Goal: Download file/media: Obtain a digital file from the website

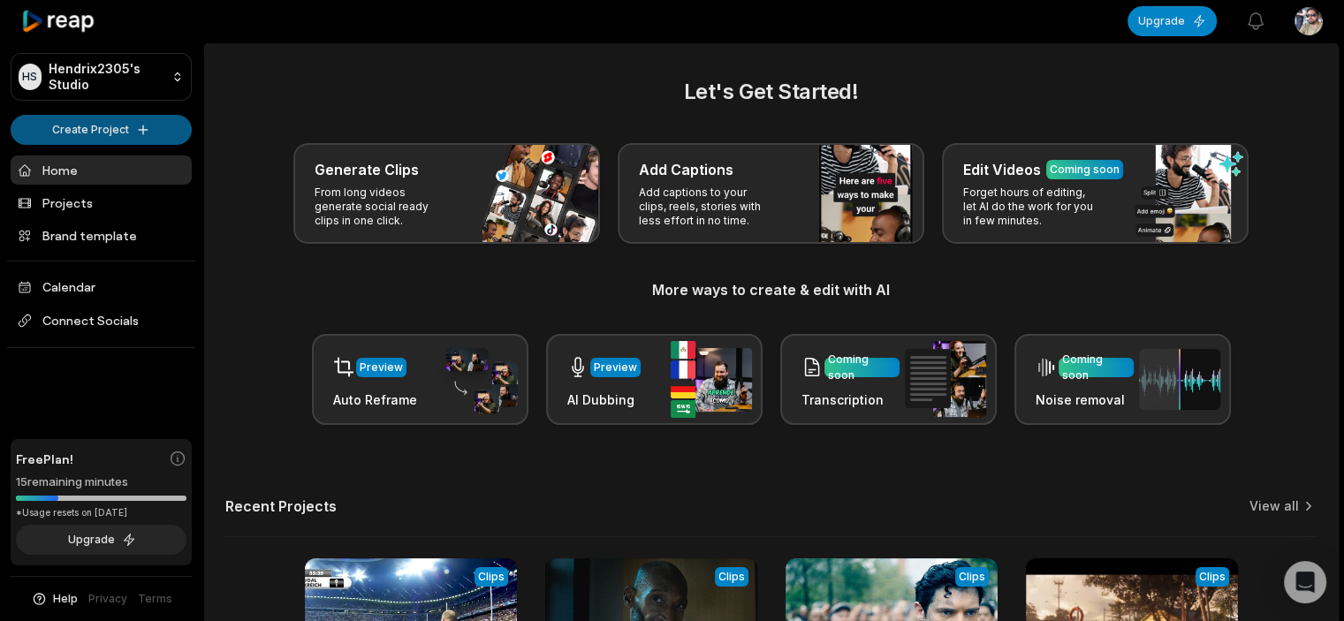
click at [112, 124] on html "HS Hendrix2305's Studio Create Project Home Projects Brand template Calendar Co…" at bounding box center [672, 310] width 1344 height 621
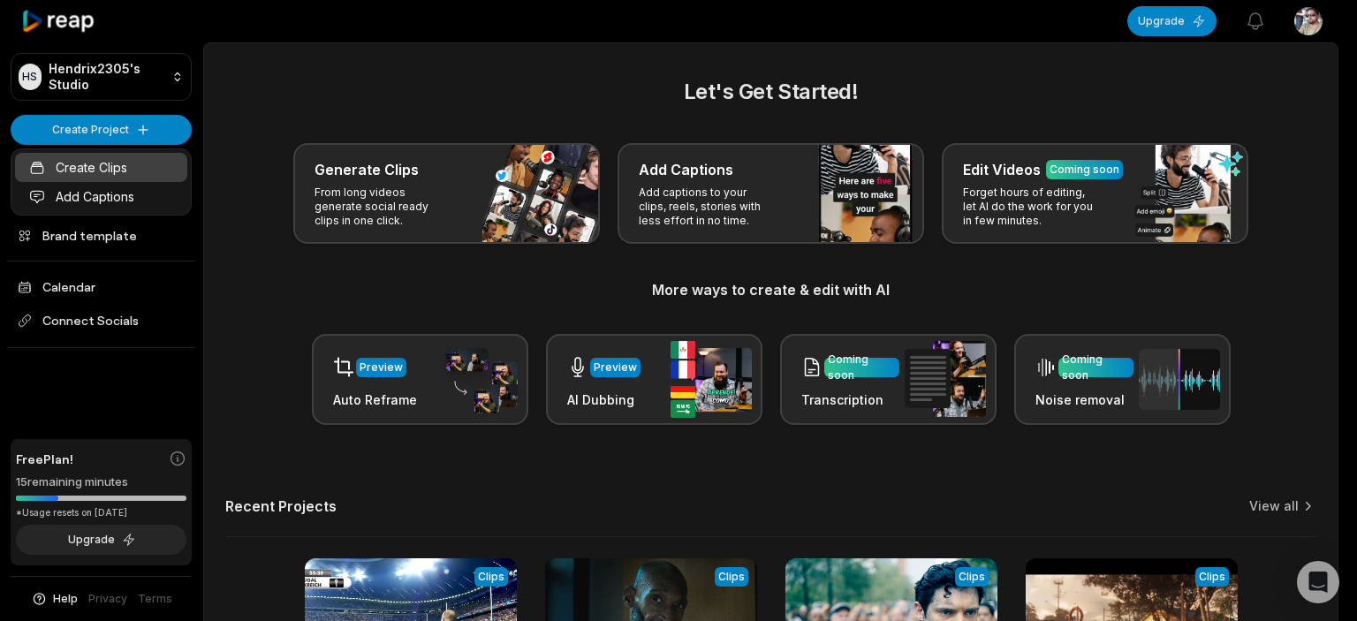
click at [112, 156] on link "Create Clips" at bounding box center [101, 167] width 172 height 29
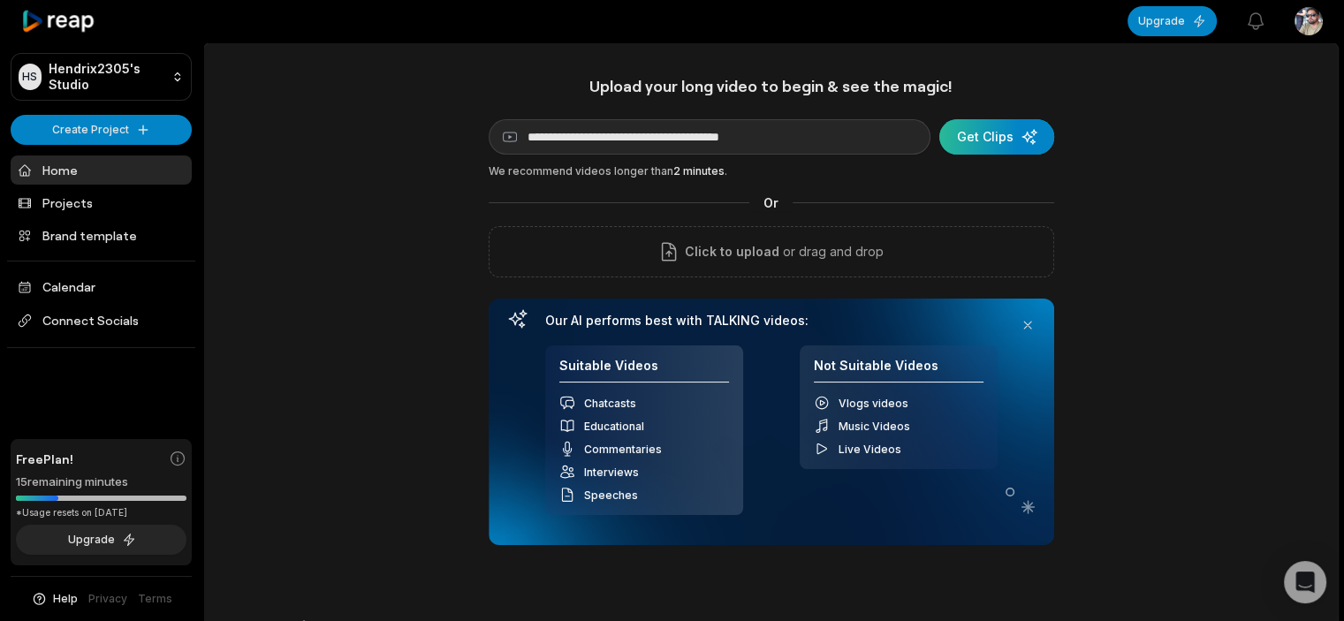
type input "**********"
click at [989, 130] on div "submit" at bounding box center [996, 136] width 115 height 35
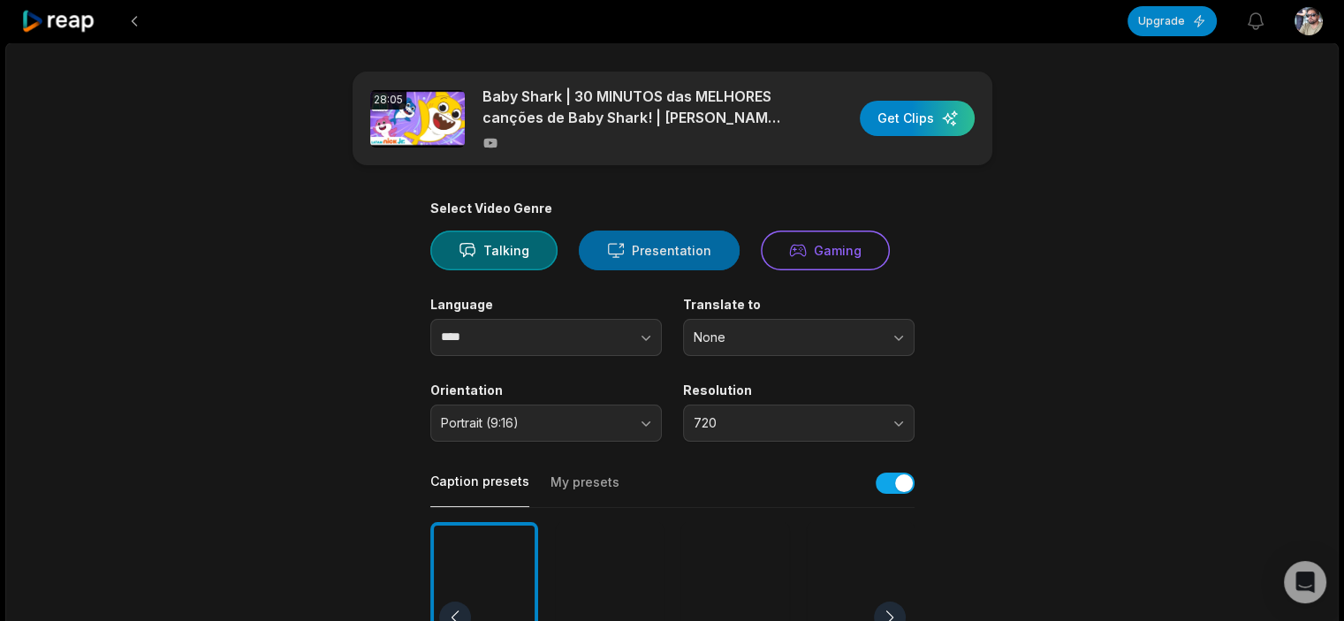
click at [662, 243] on button "Presentation" at bounding box center [659, 251] width 161 height 40
click at [901, 120] on div "button" at bounding box center [916, 118] width 115 height 35
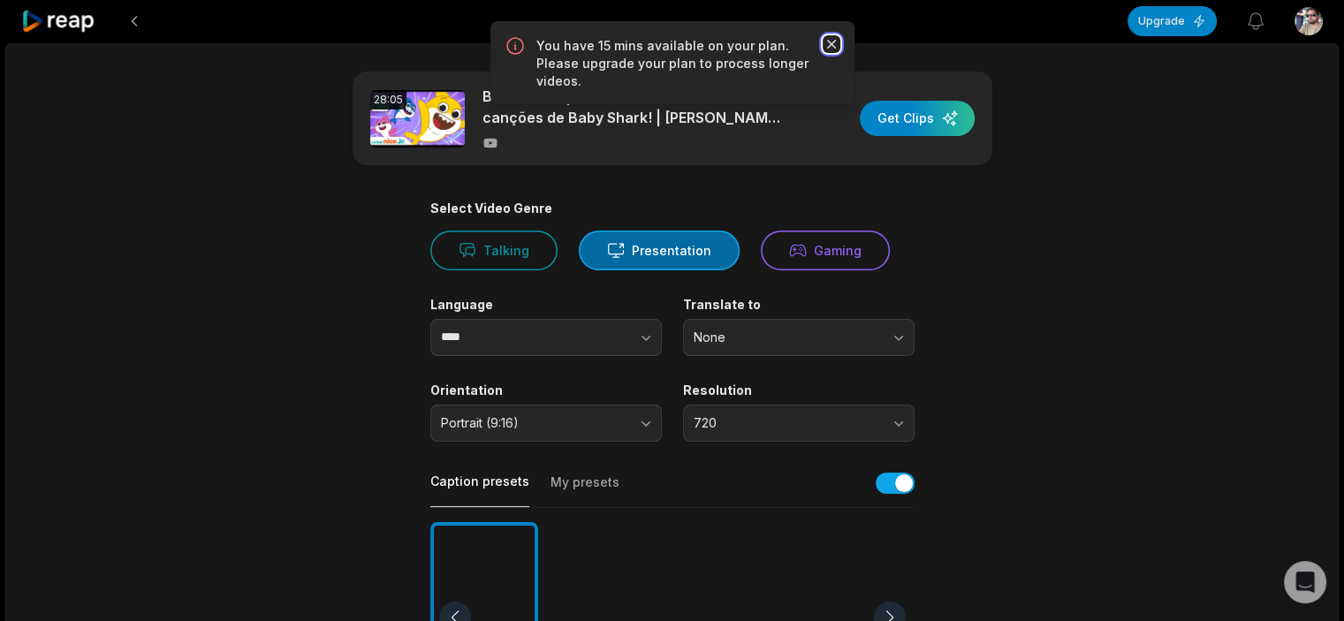
click at [831, 41] on icon "button" at bounding box center [831, 44] width 18 height 18
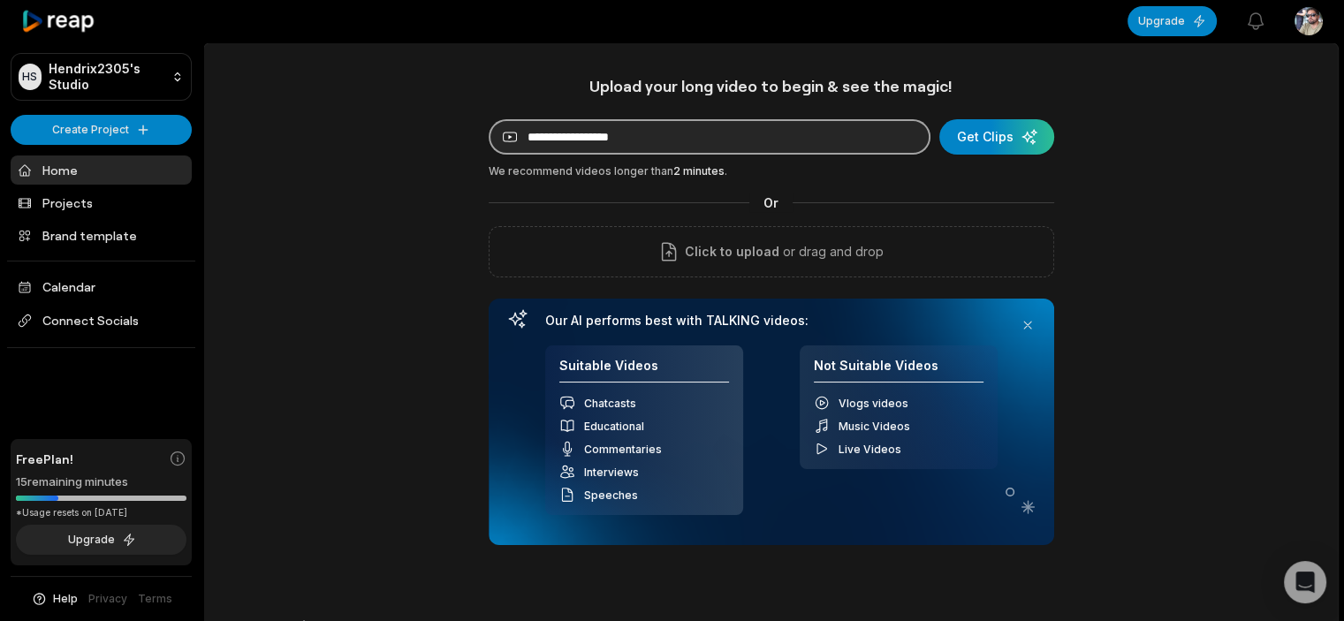
click at [693, 135] on input at bounding box center [709, 136] width 442 height 35
paste input "**********"
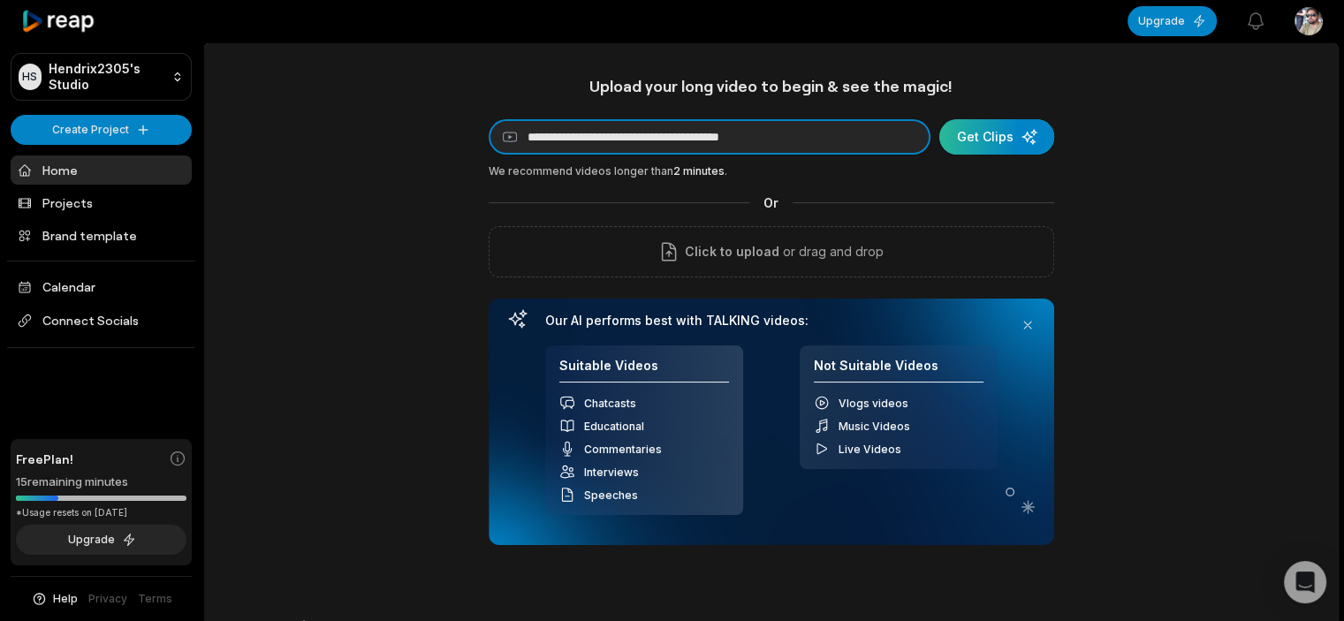
type input "**********"
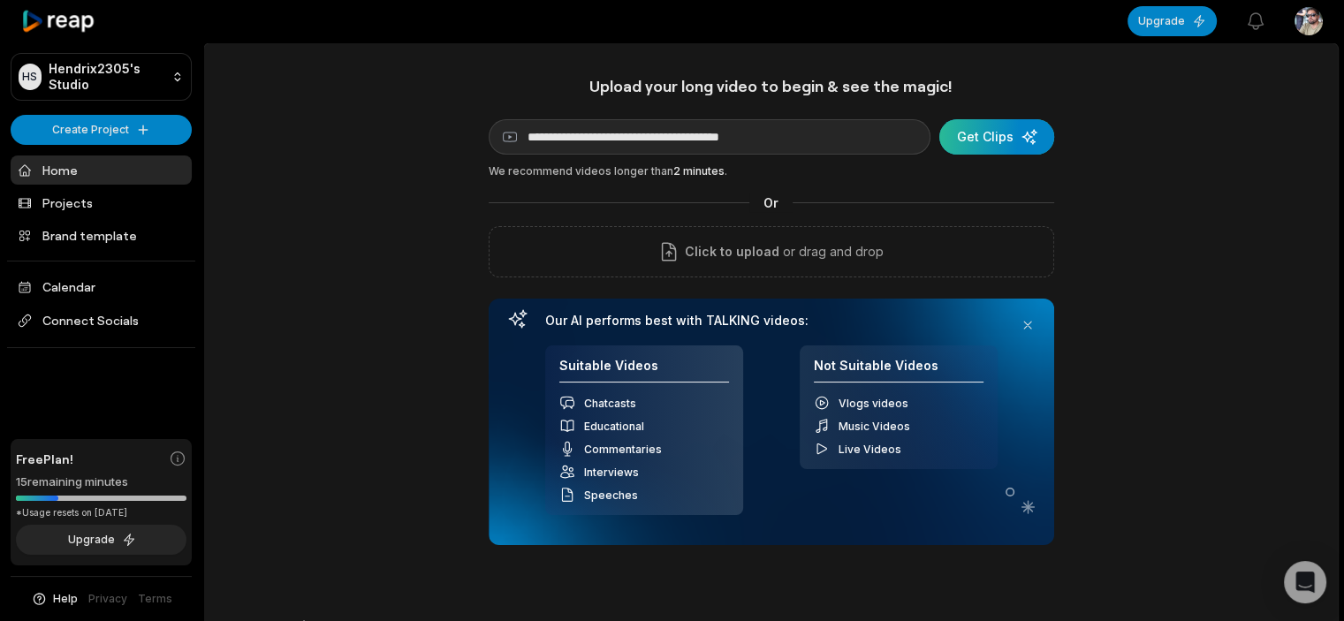
click at [1000, 131] on div "submit" at bounding box center [996, 136] width 115 height 35
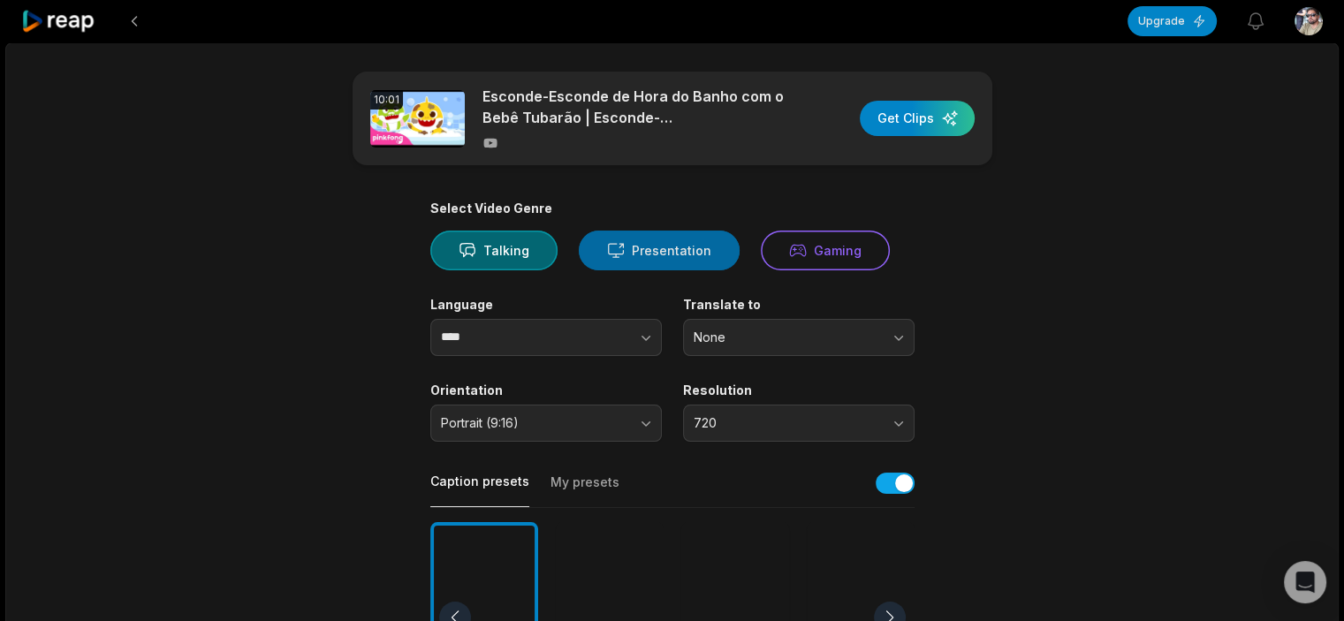
click at [678, 251] on button "Presentation" at bounding box center [659, 251] width 161 height 40
click at [924, 106] on div "button" at bounding box center [916, 118] width 115 height 35
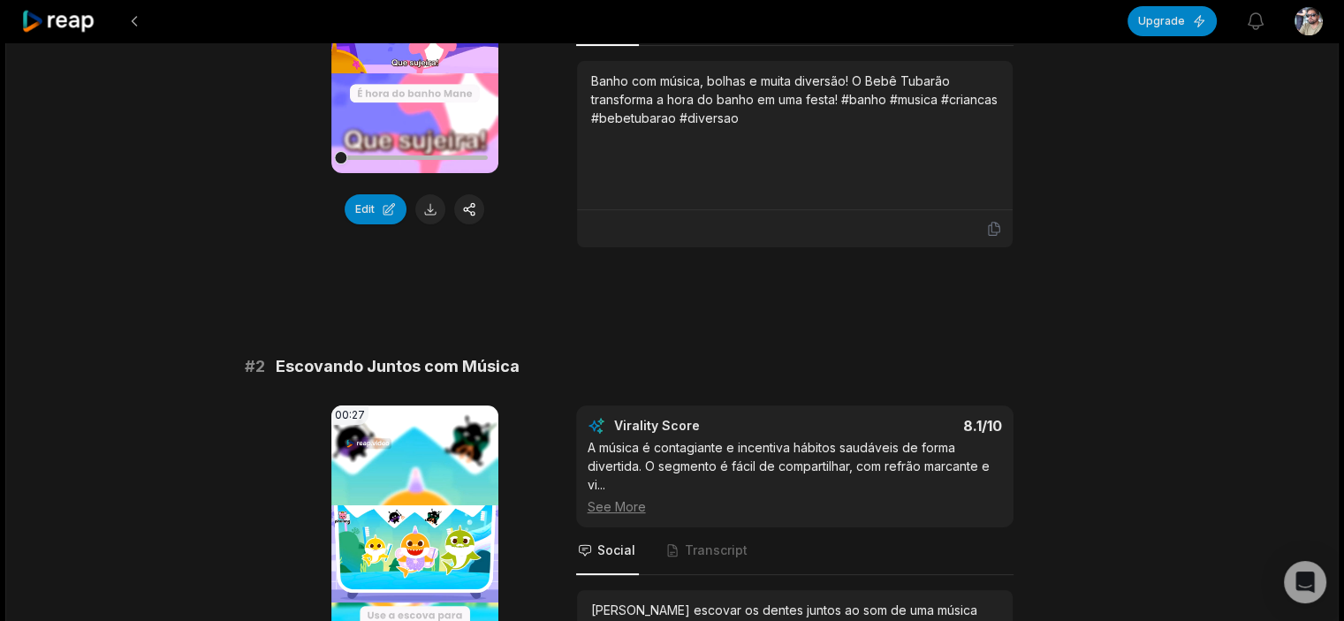
scroll to position [353, 0]
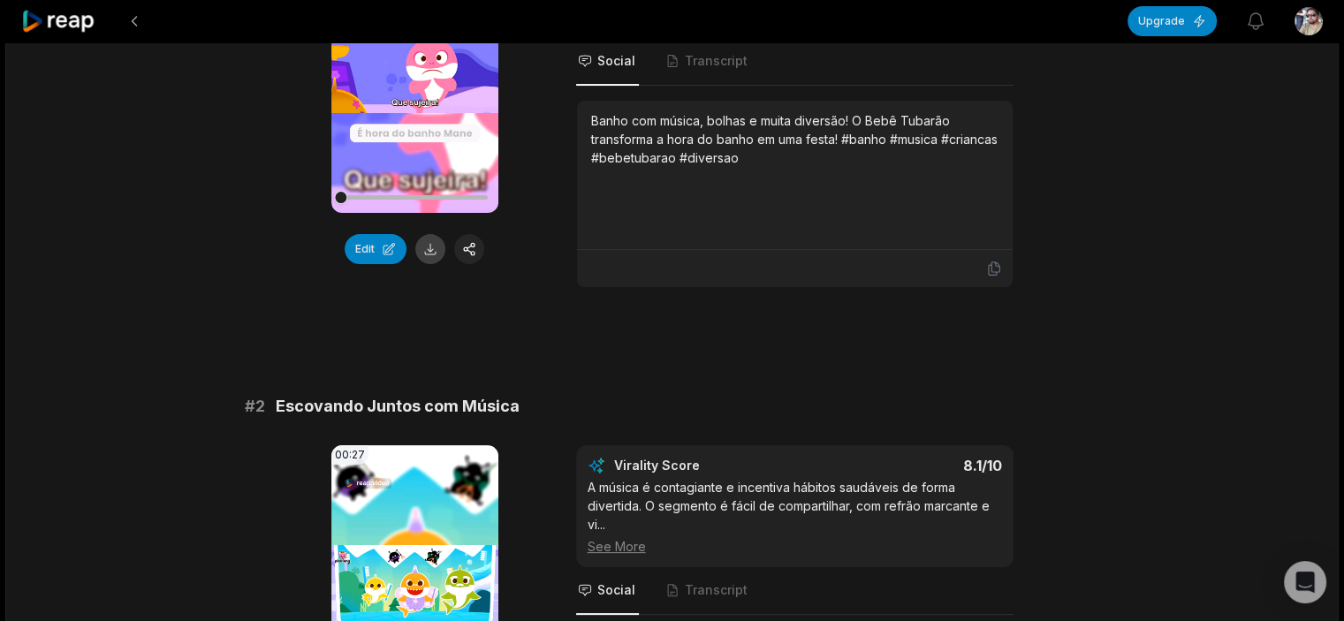
click at [434, 248] on button at bounding box center [430, 249] width 30 height 30
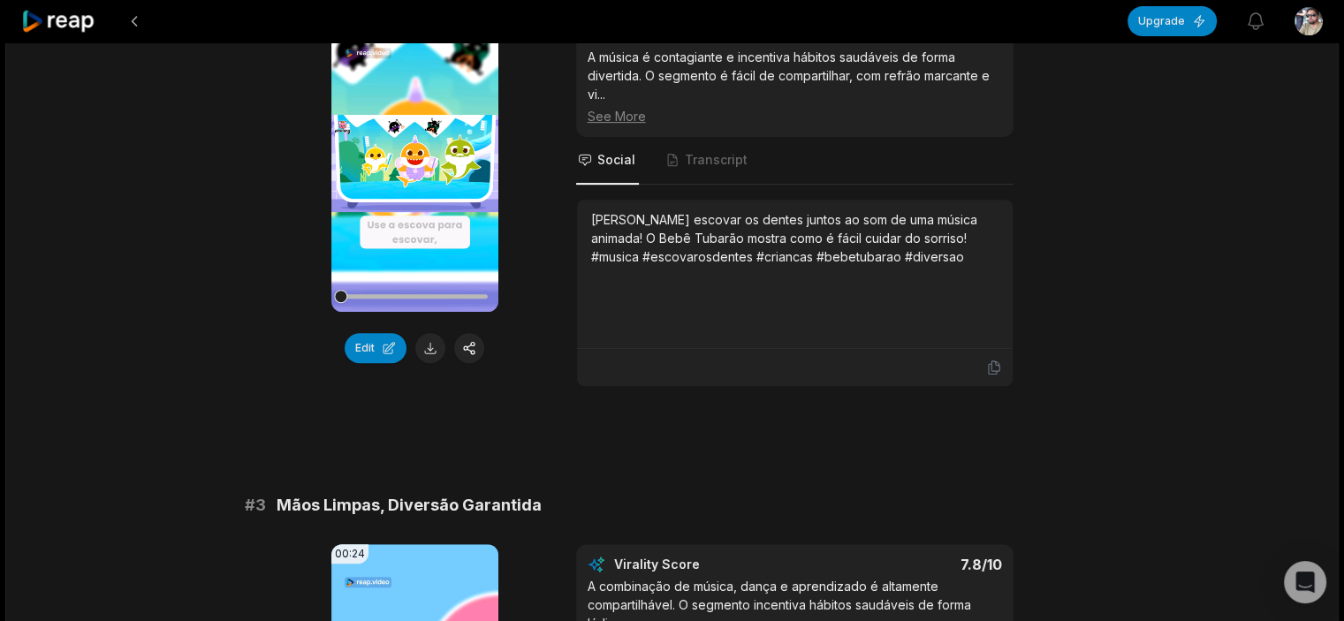
scroll to position [795, 0]
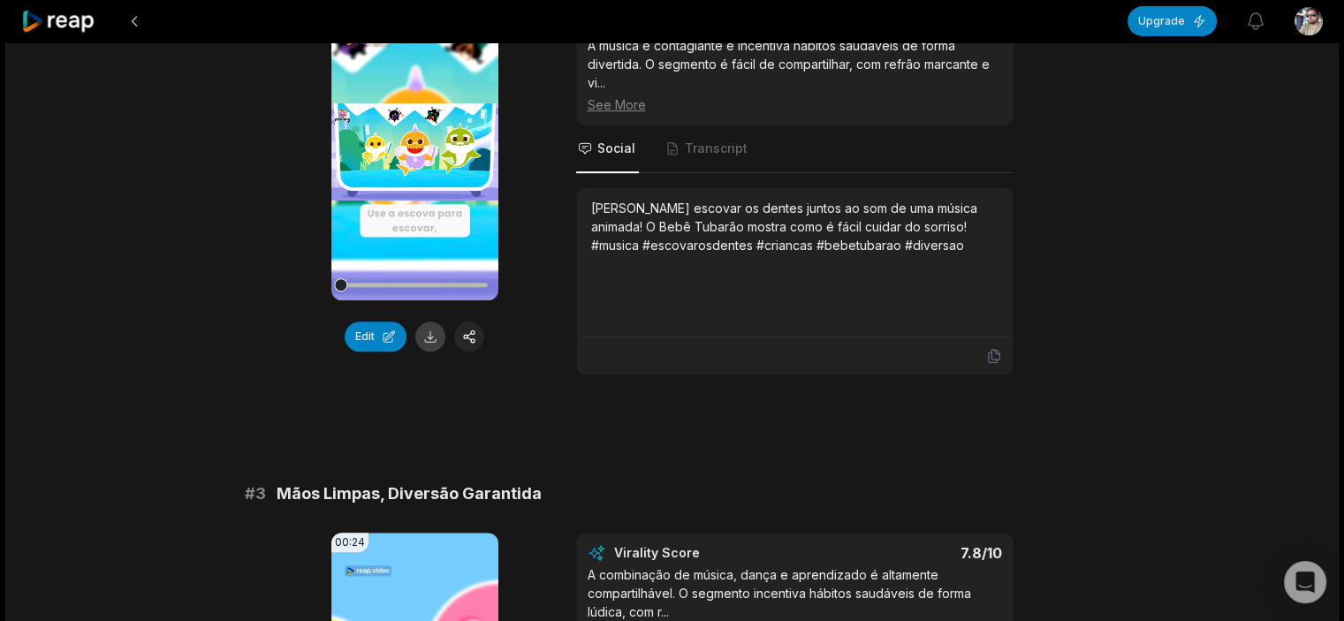
click at [425, 338] on button at bounding box center [430, 337] width 30 height 30
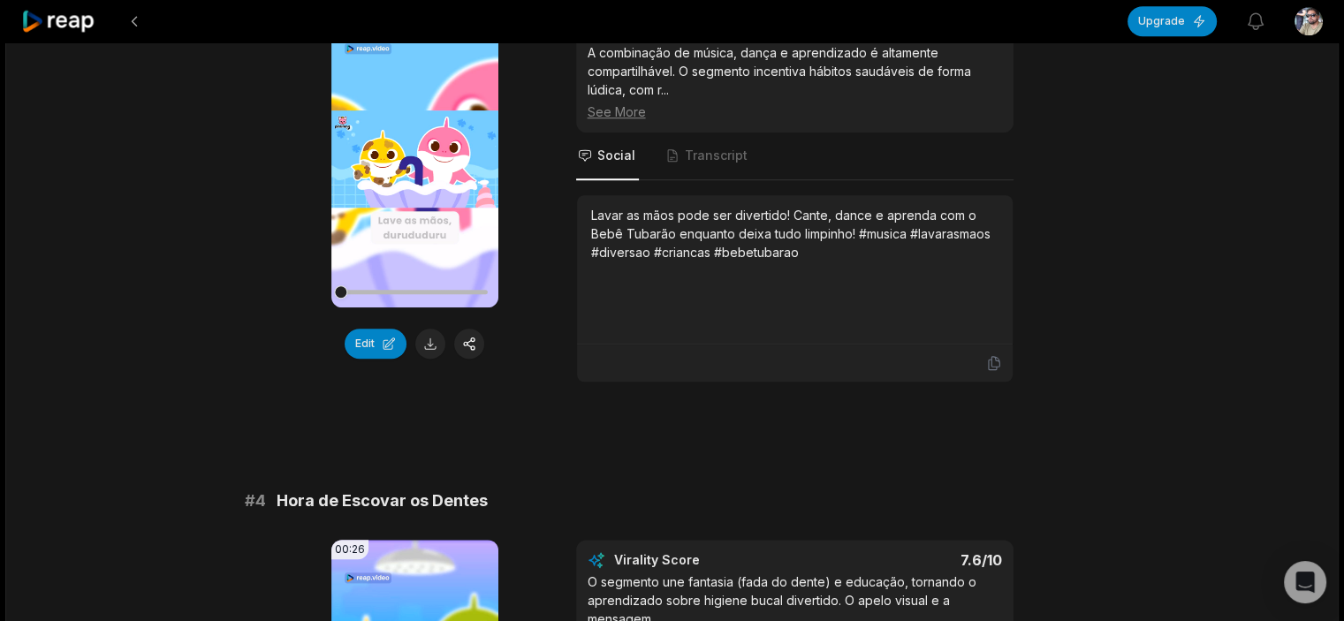
scroll to position [1325, 0]
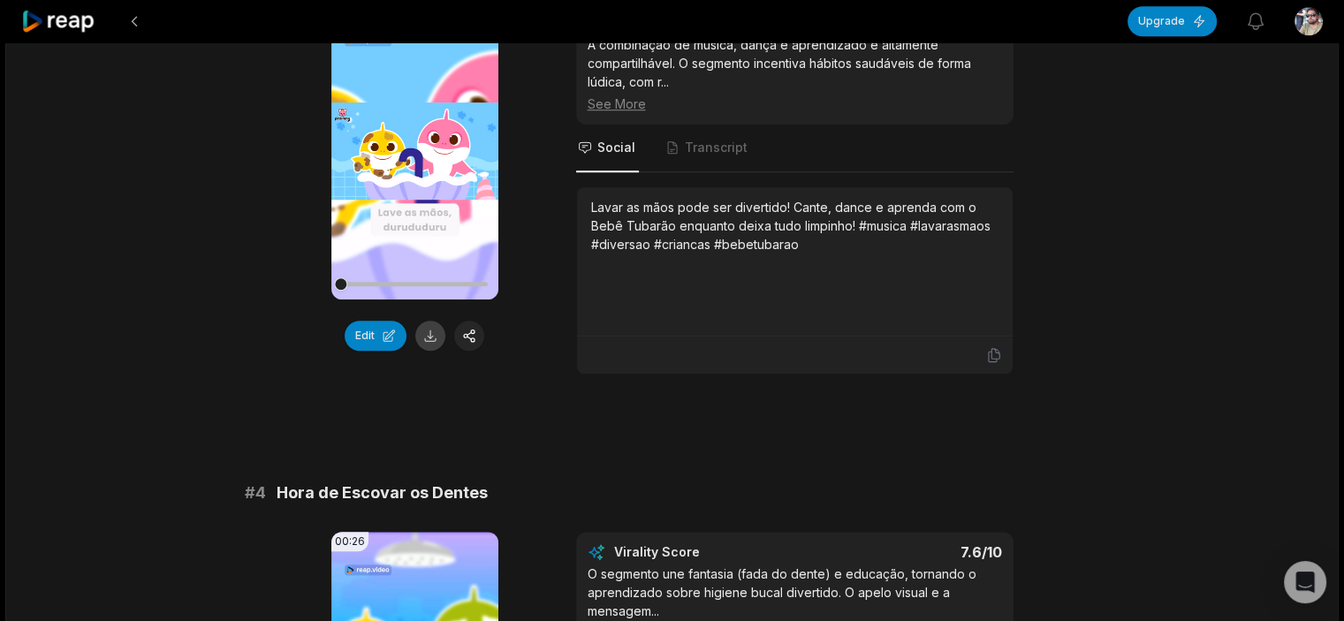
click at [431, 339] on button at bounding box center [430, 336] width 30 height 30
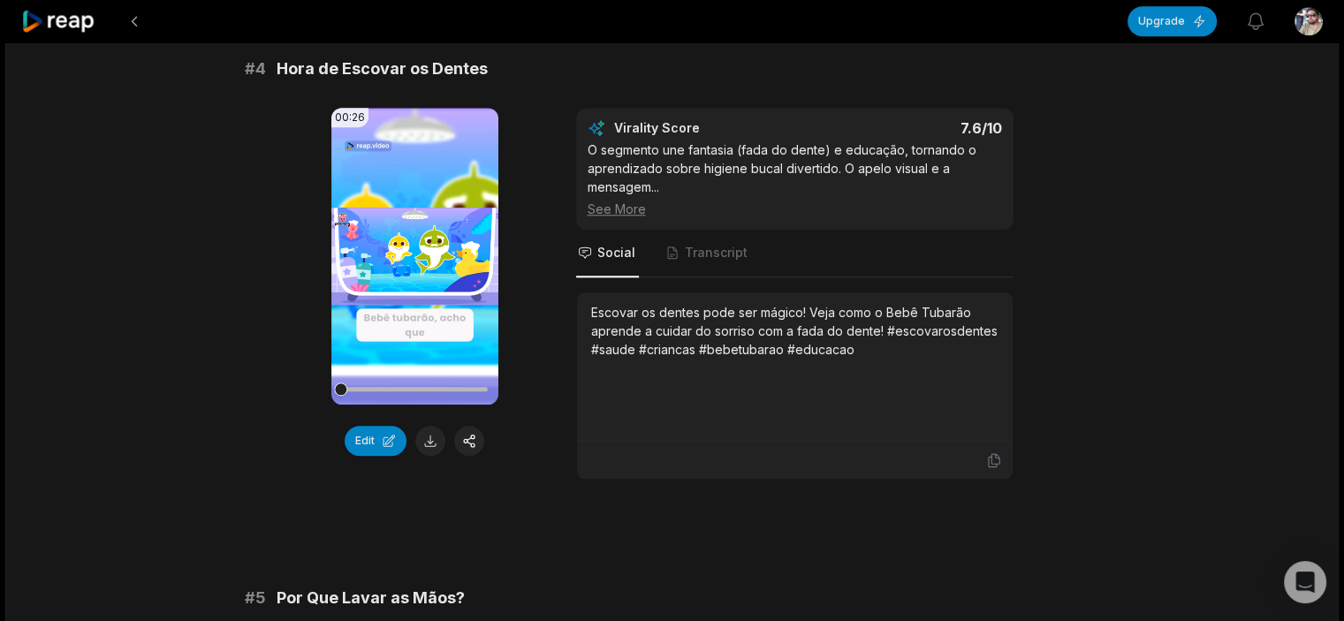
scroll to position [1767, 0]
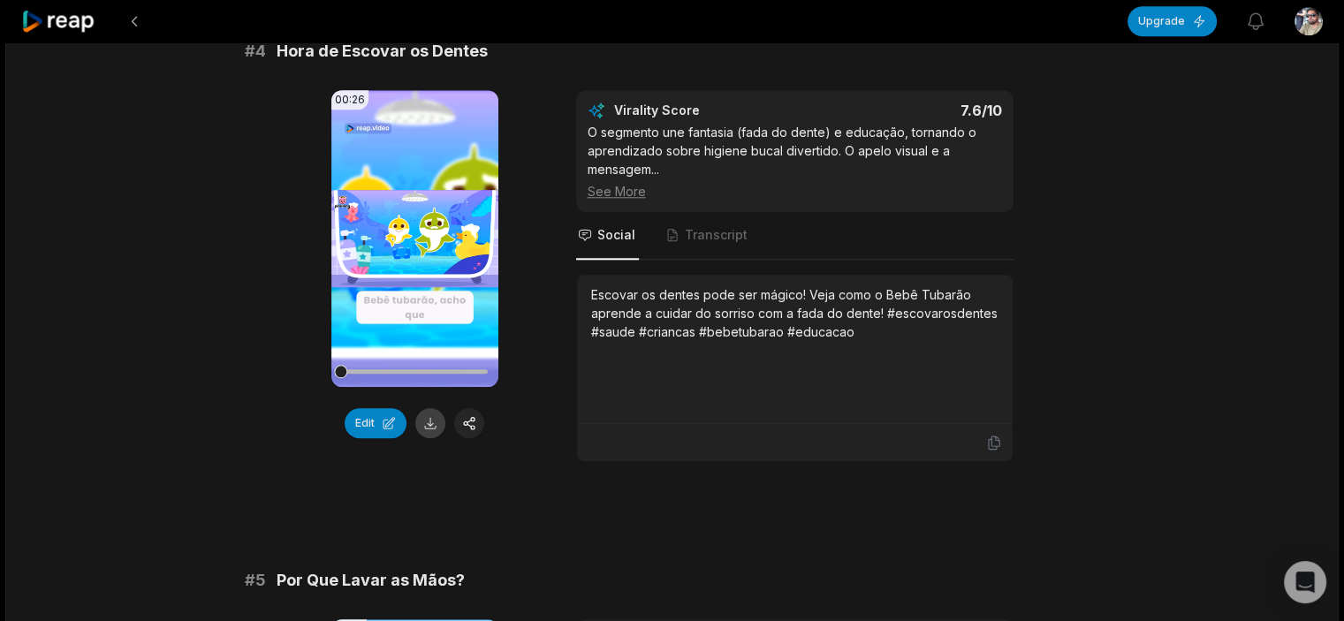
click at [438, 418] on button at bounding box center [430, 423] width 30 height 30
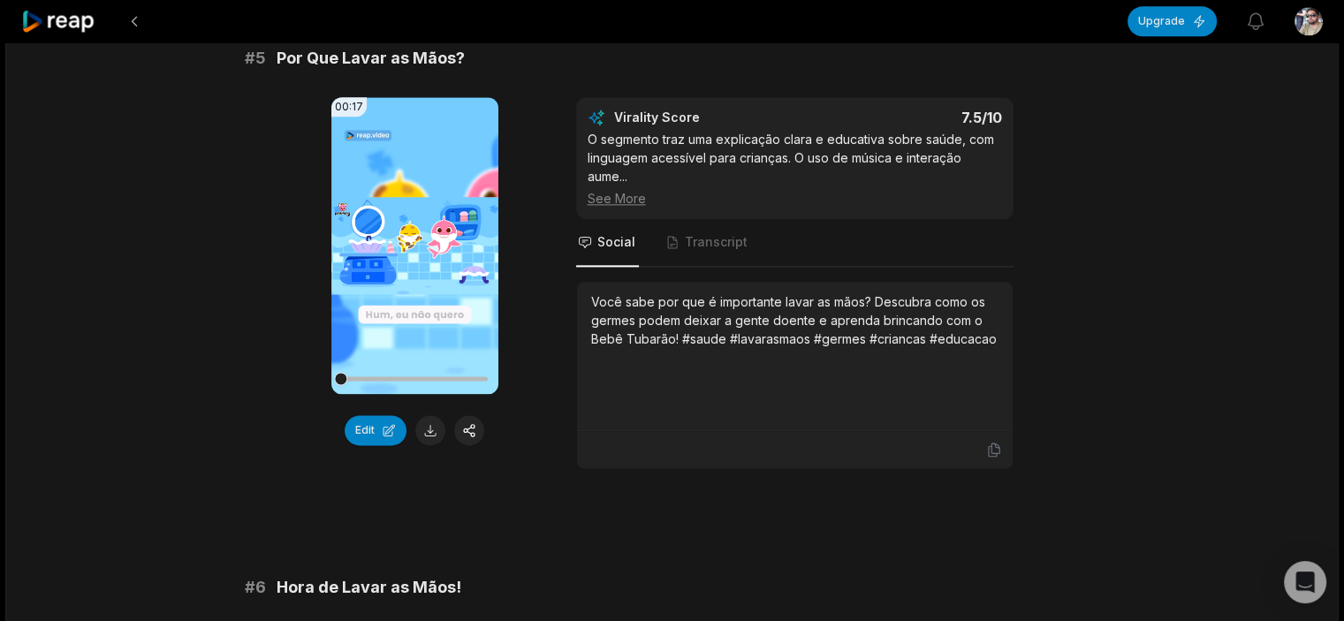
scroll to position [2297, 0]
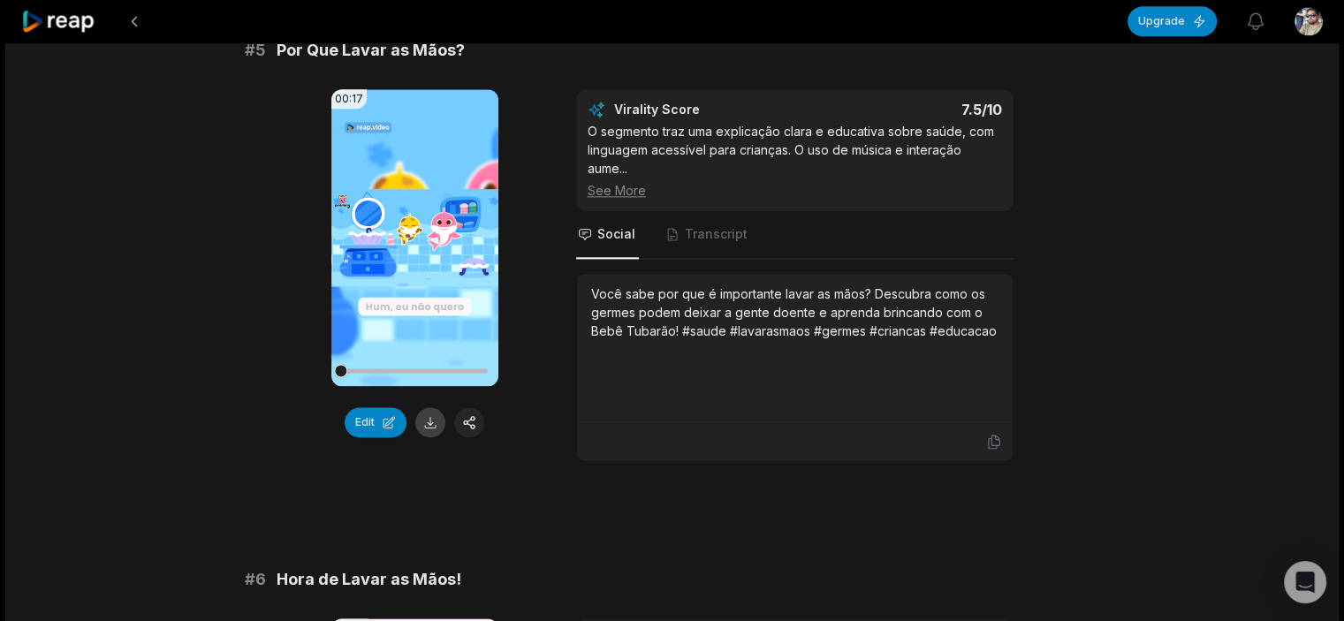
click at [435, 416] on button at bounding box center [430, 422] width 30 height 30
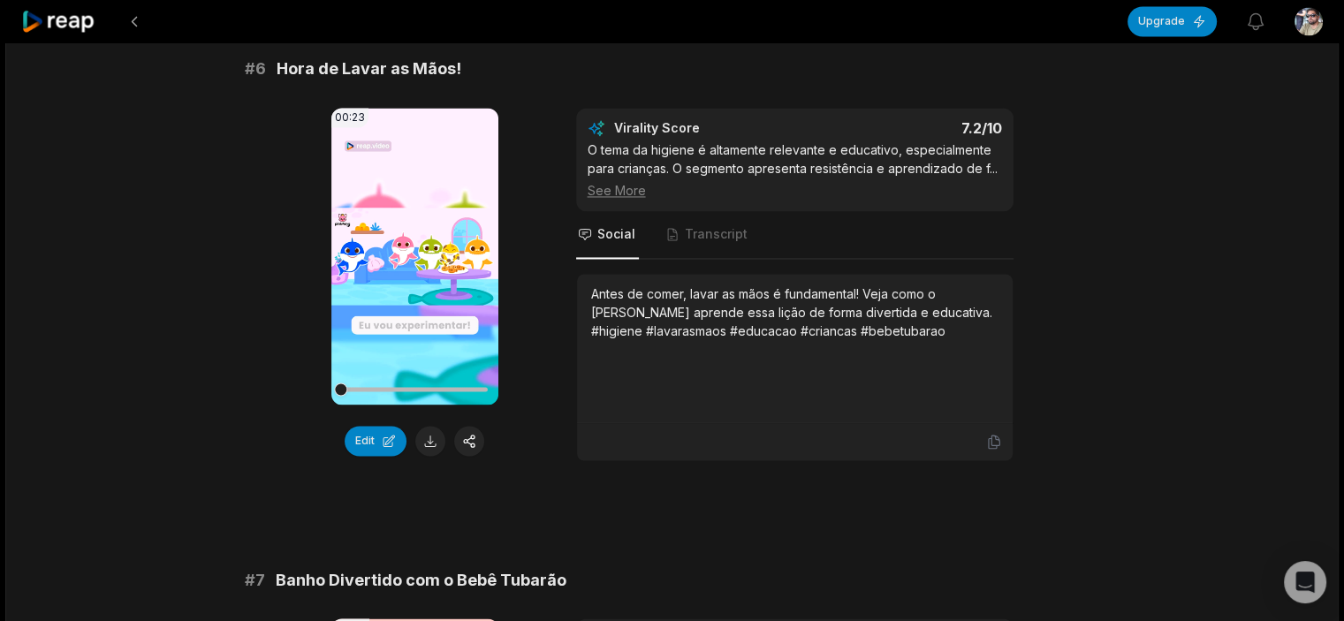
scroll to position [2827, 0]
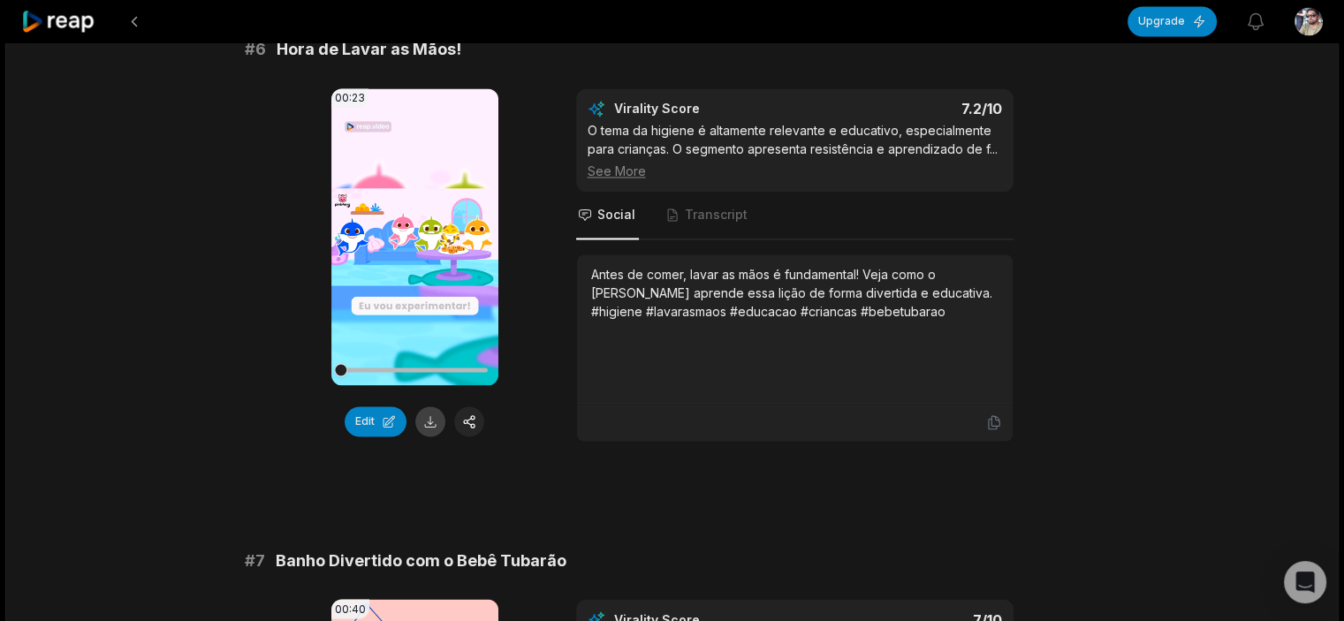
click at [439, 409] on button at bounding box center [430, 421] width 30 height 30
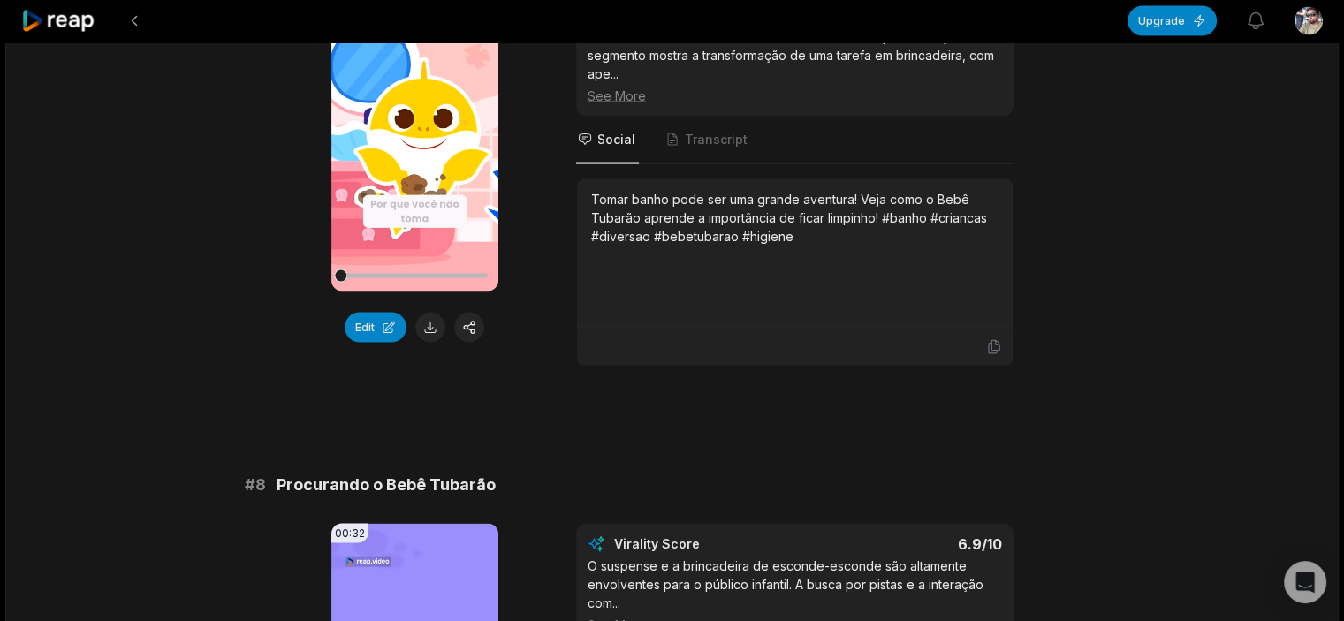
scroll to position [3445, 0]
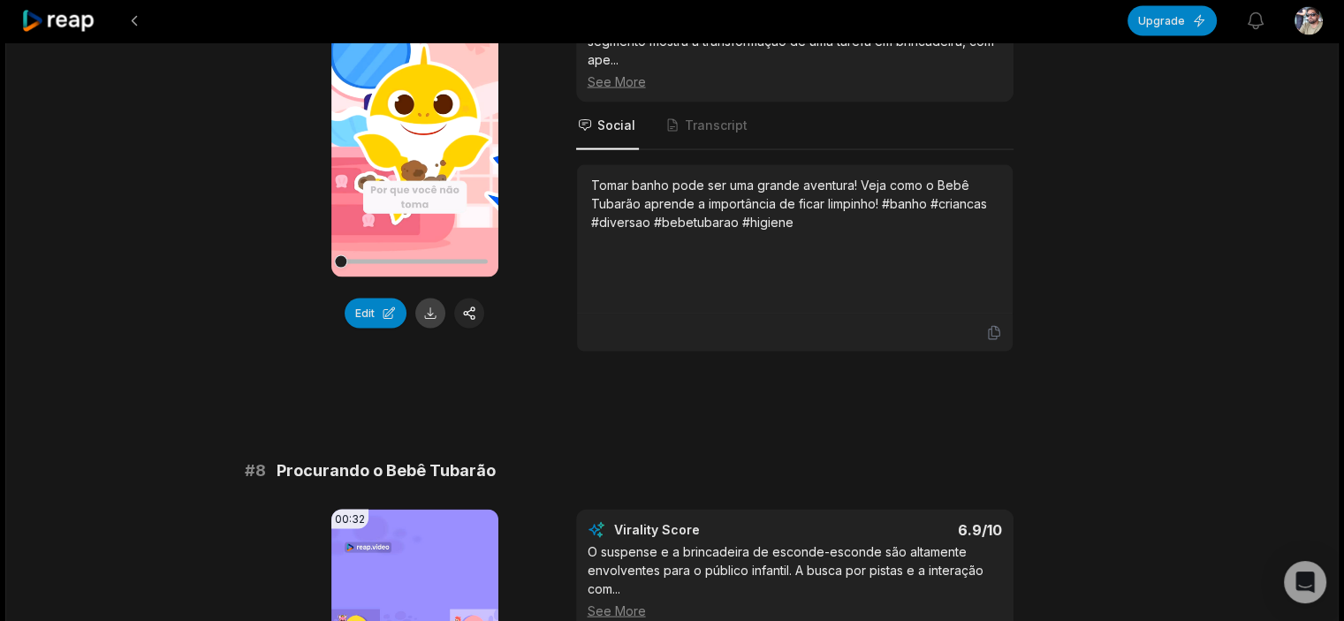
click at [425, 299] on button at bounding box center [430, 314] width 30 height 30
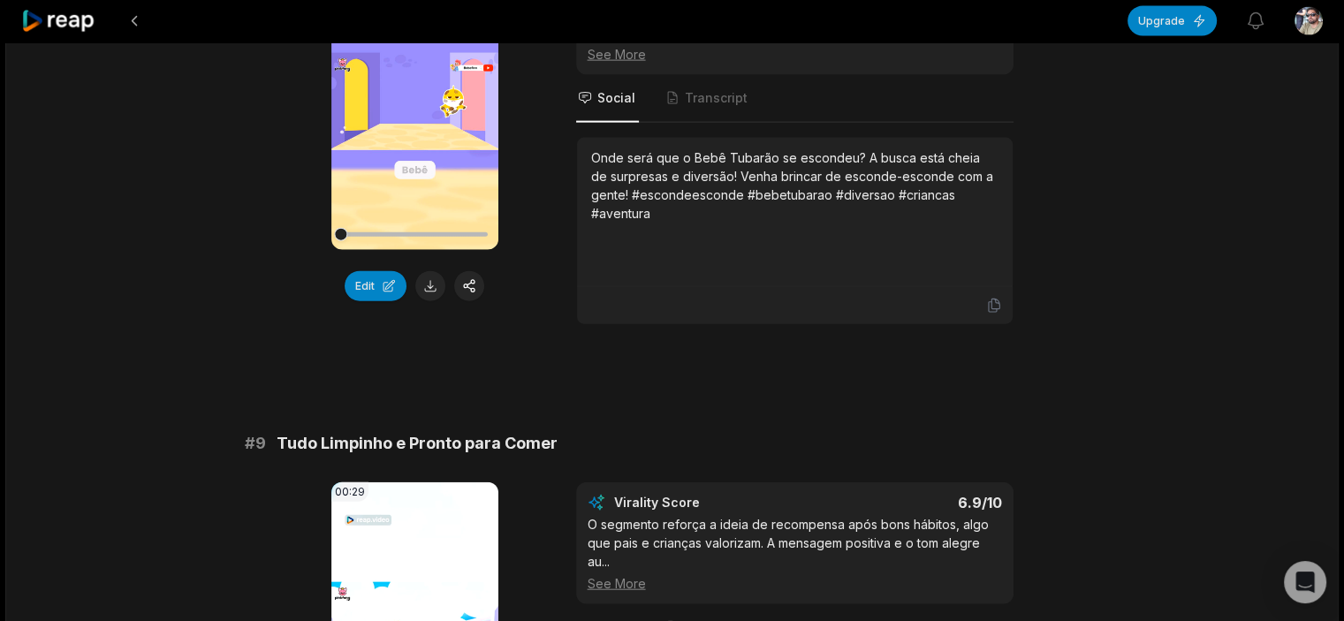
scroll to position [4063, 0]
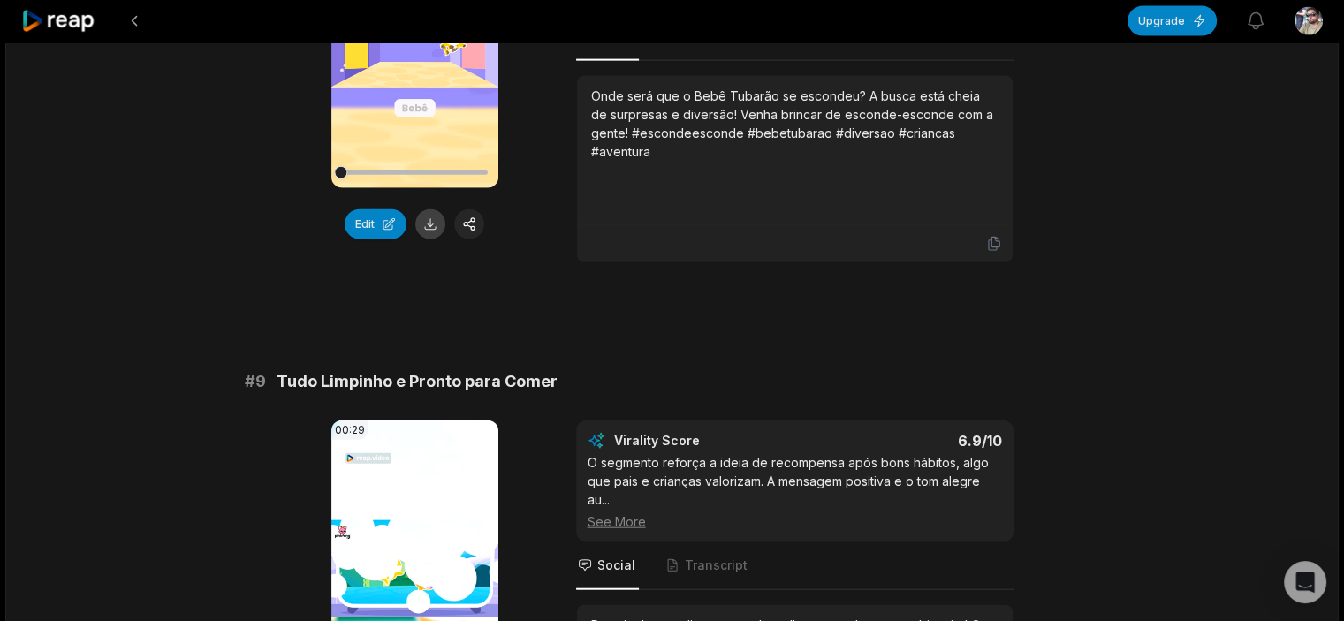
click at [433, 218] on button at bounding box center [430, 224] width 30 height 30
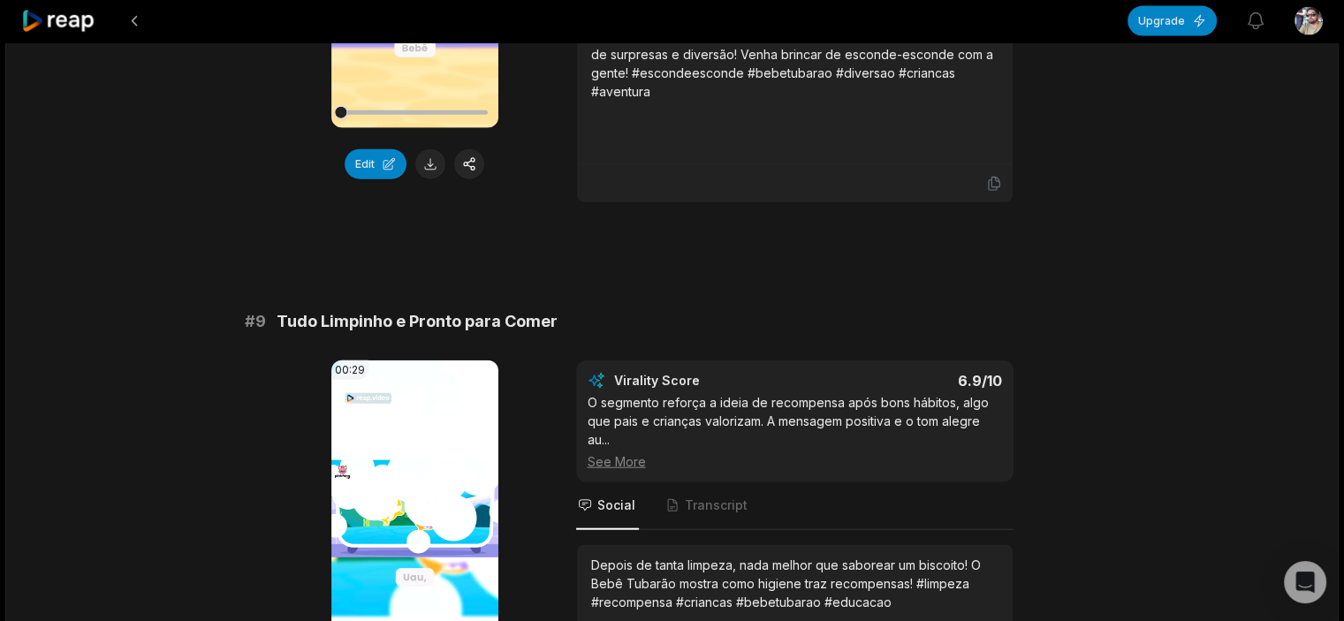
scroll to position [4505, 0]
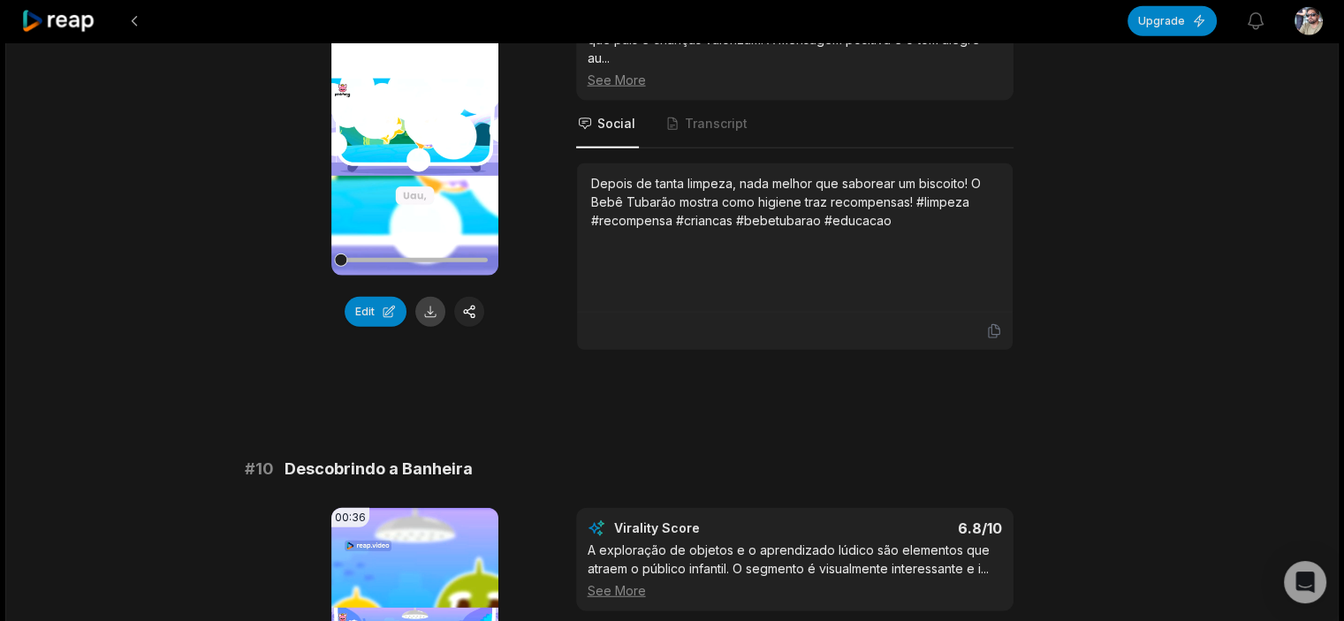
click at [435, 306] on button at bounding box center [430, 312] width 30 height 30
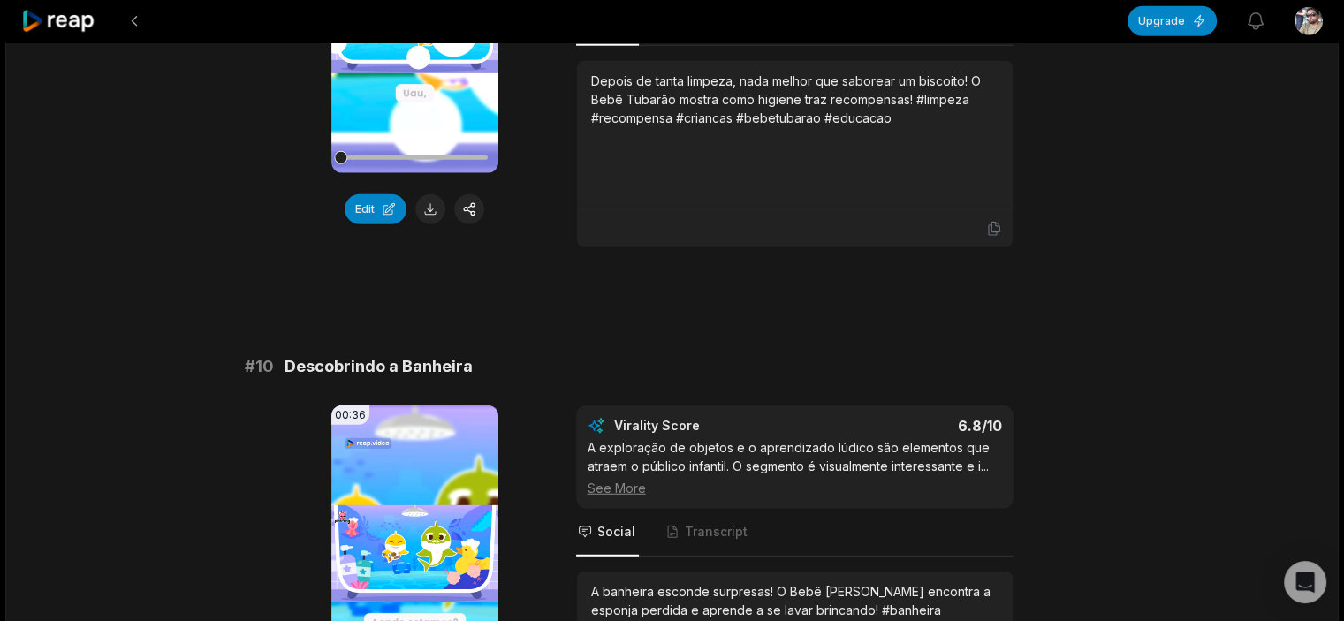
scroll to position [4908, 0]
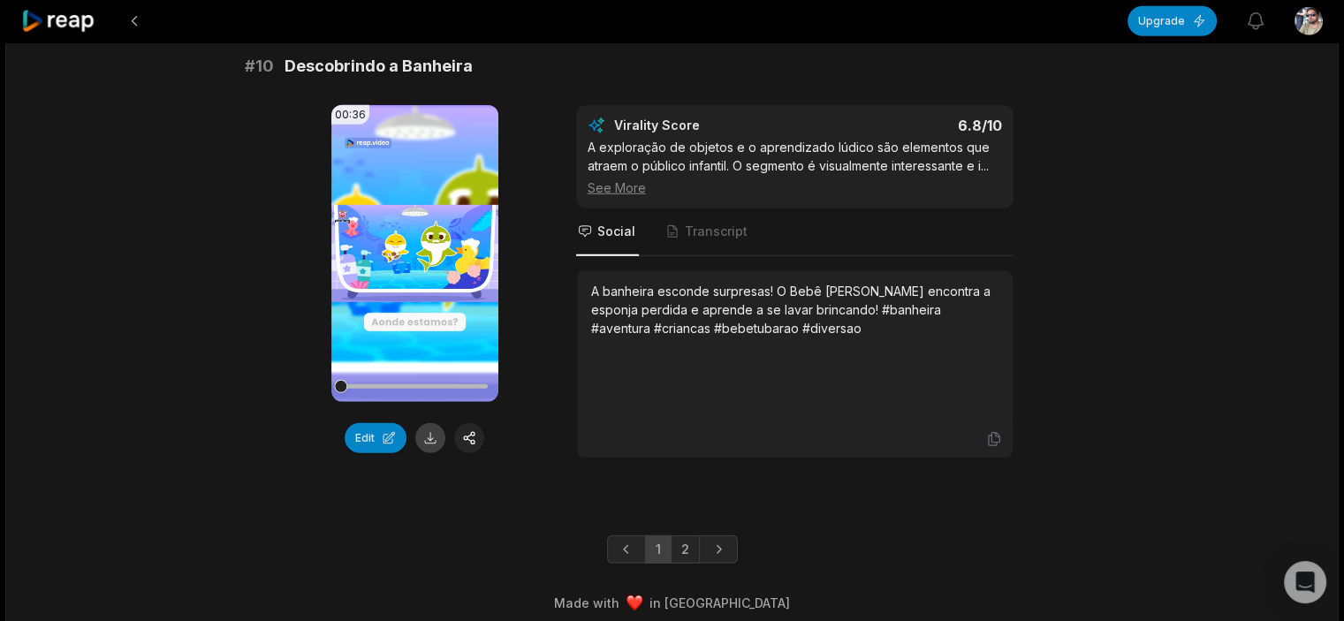
click at [432, 423] on button at bounding box center [430, 438] width 30 height 30
click at [682, 536] on link "2" at bounding box center [684, 549] width 29 height 28
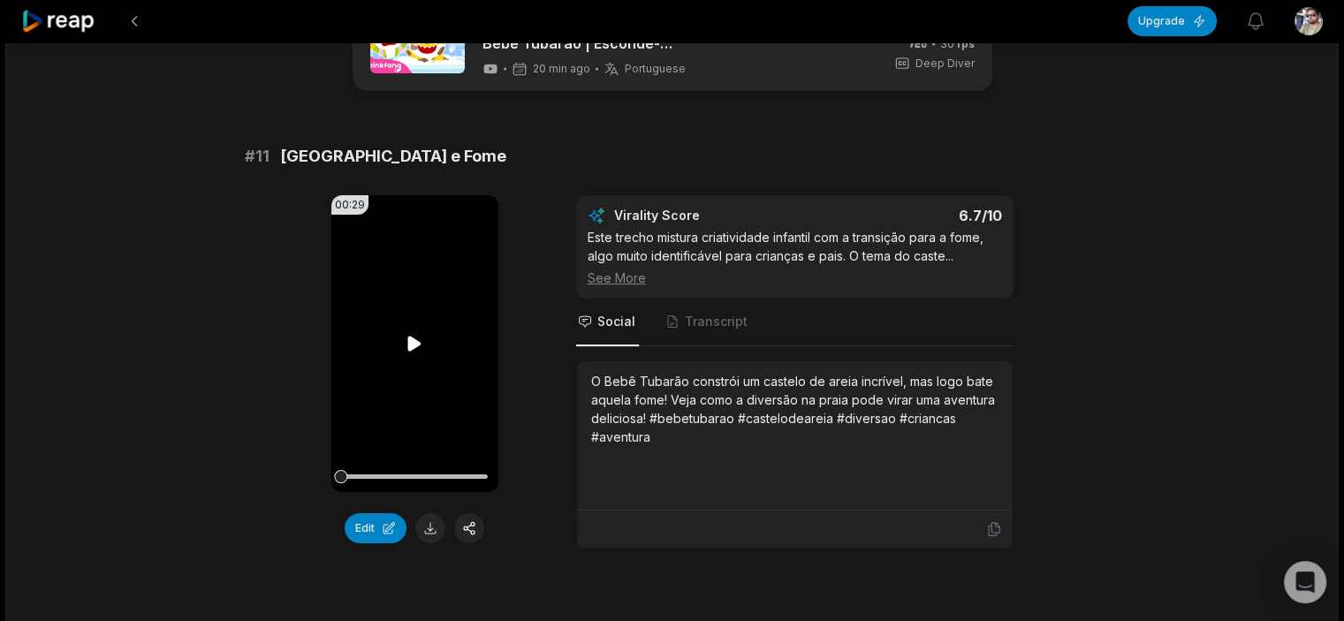
scroll to position [265, 0]
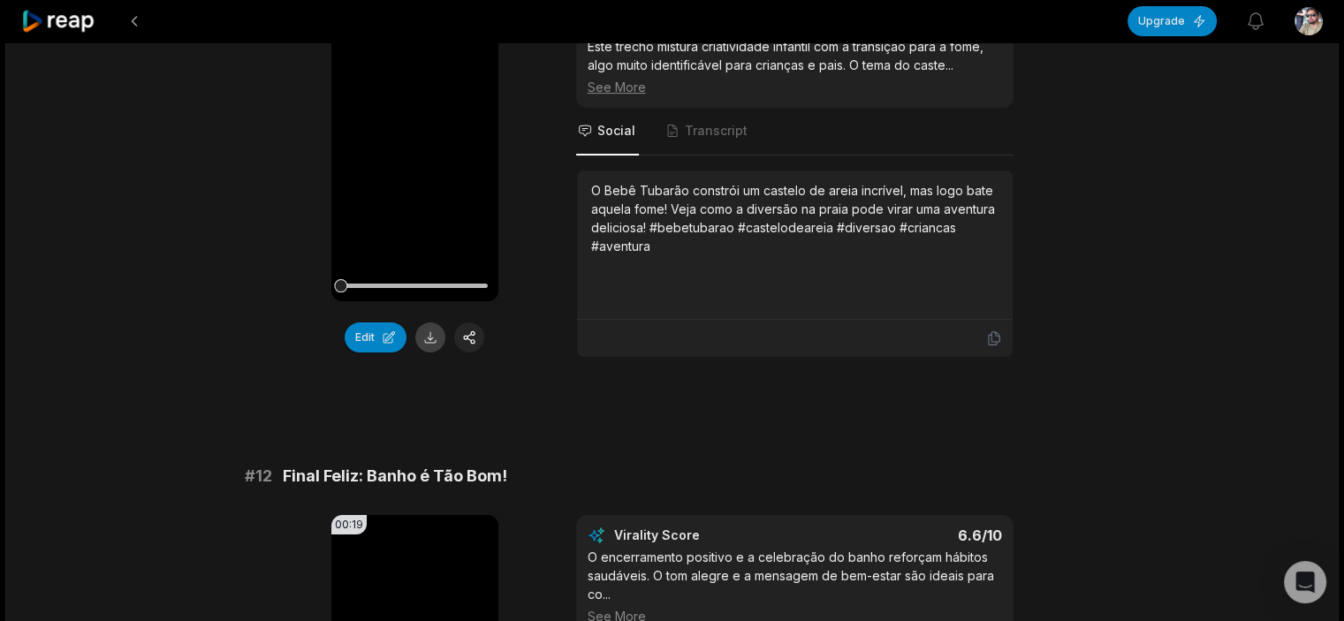
click at [428, 340] on button at bounding box center [430, 337] width 30 height 30
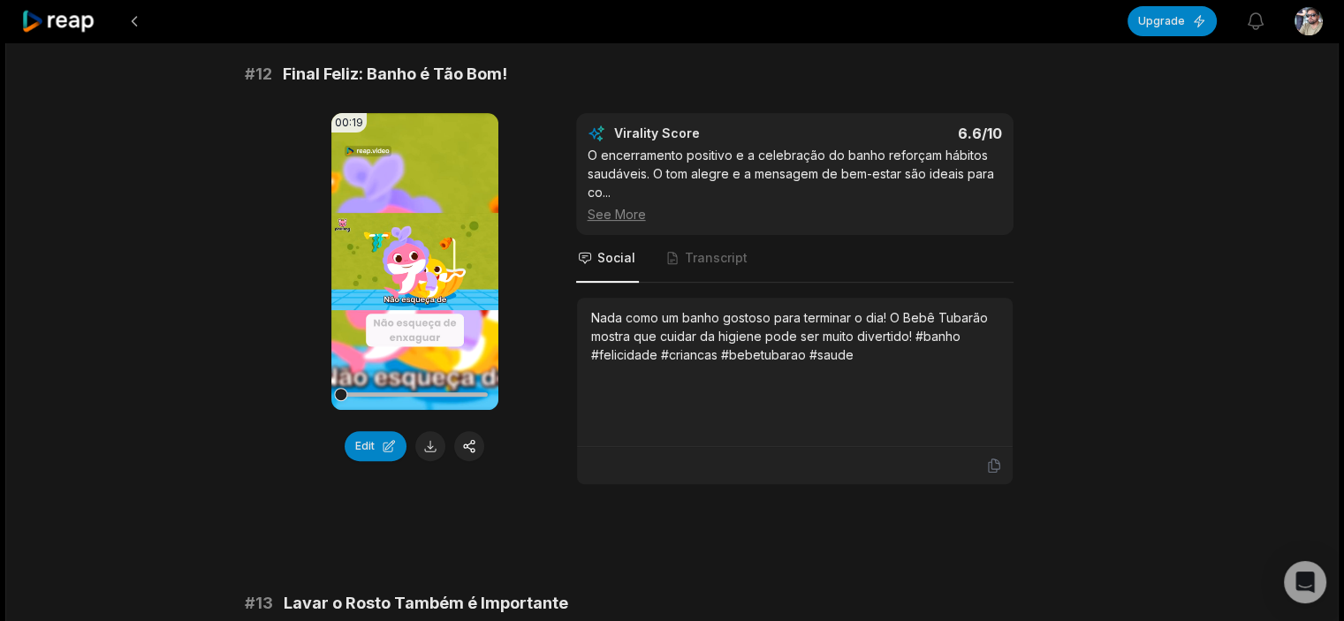
scroll to position [707, 0]
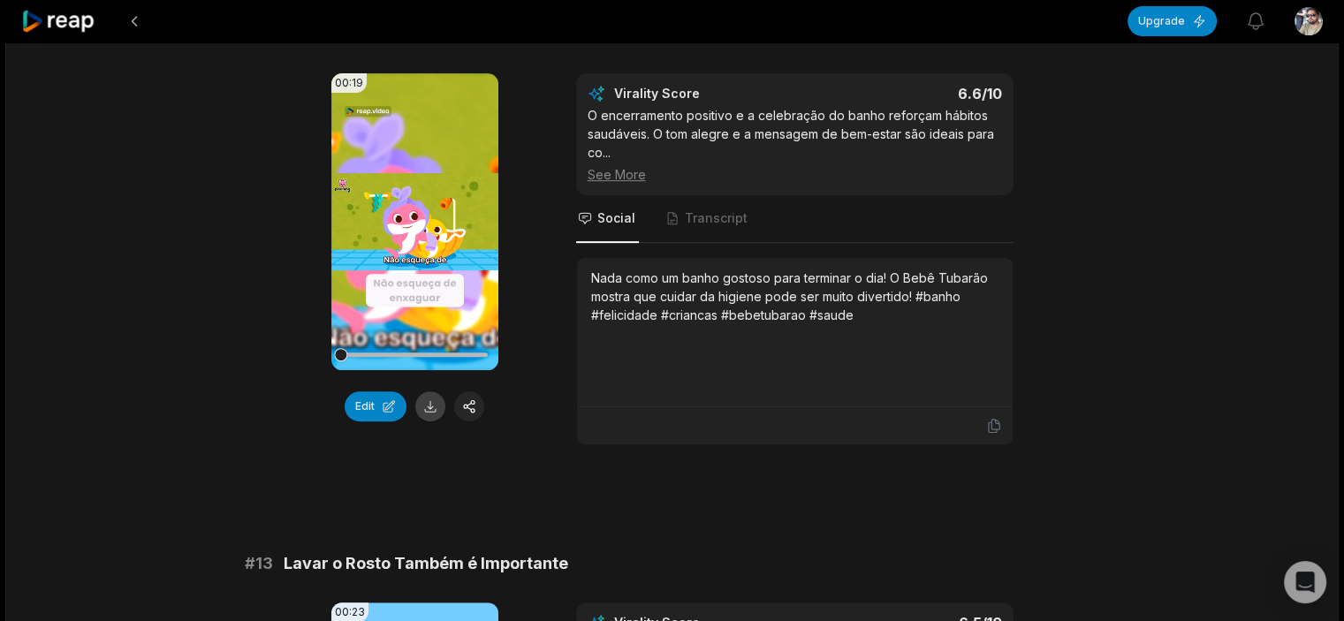
click at [438, 405] on button at bounding box center [430, 406] width 30 height 30
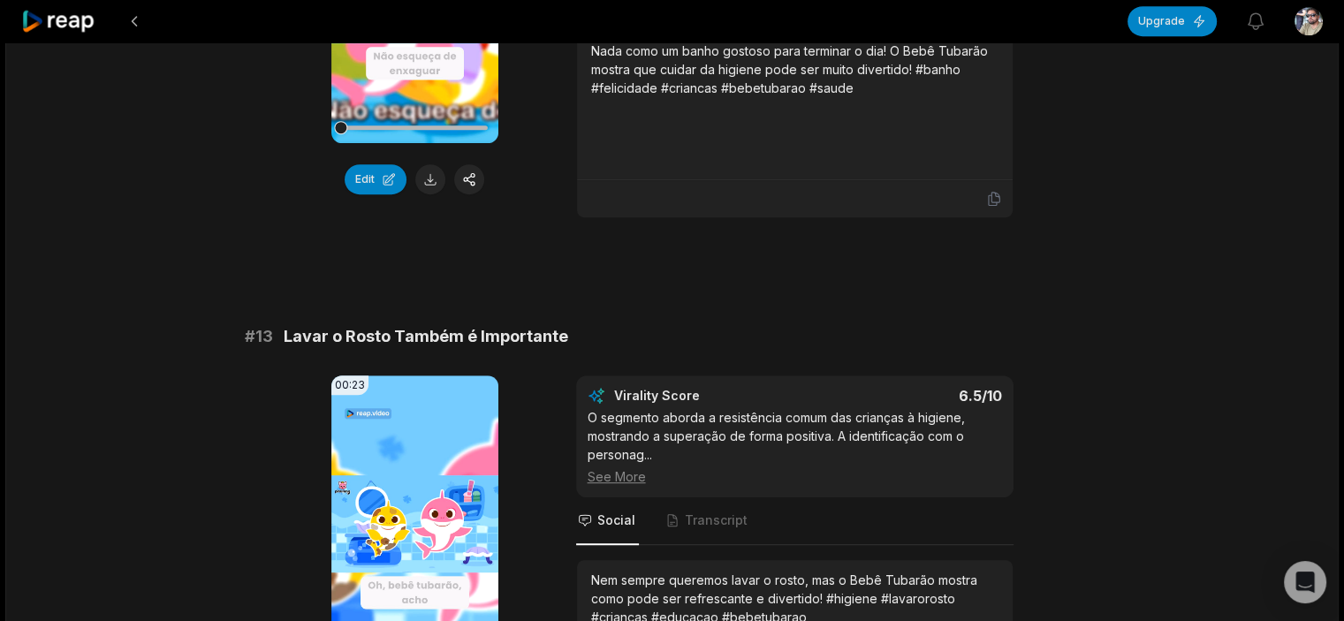
scroll to position [1231, 0]
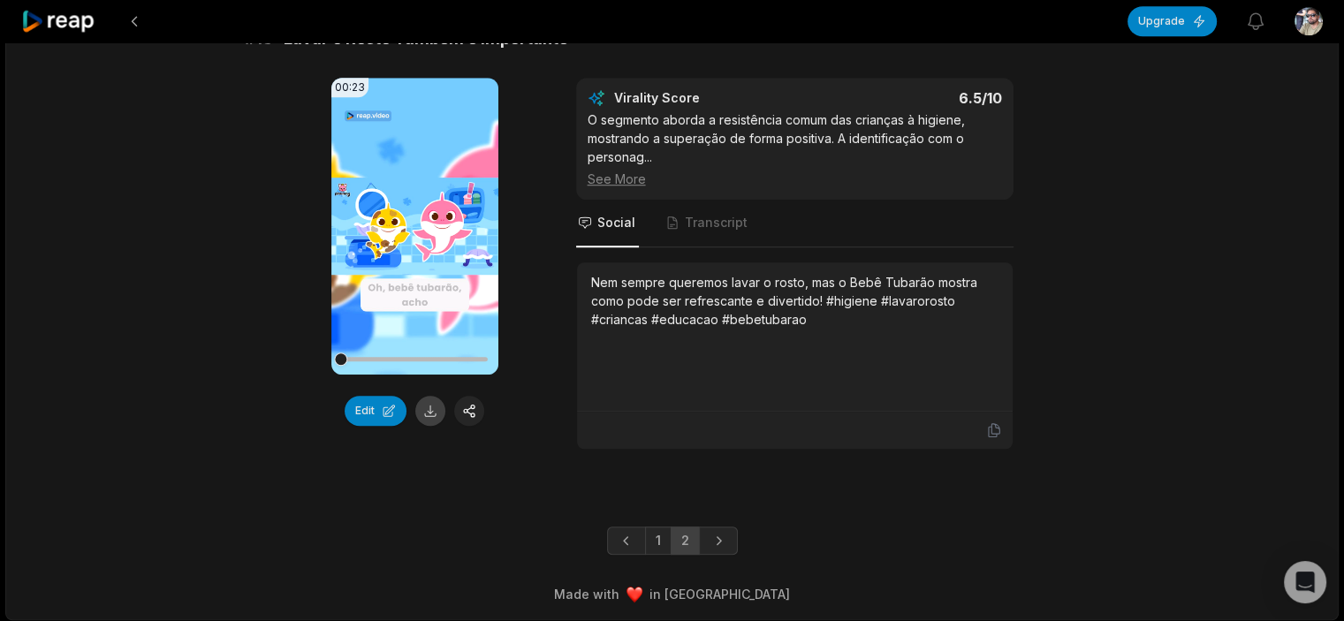
click at [431, 408] on button at bounding box center [430, 411] width 30 height 30
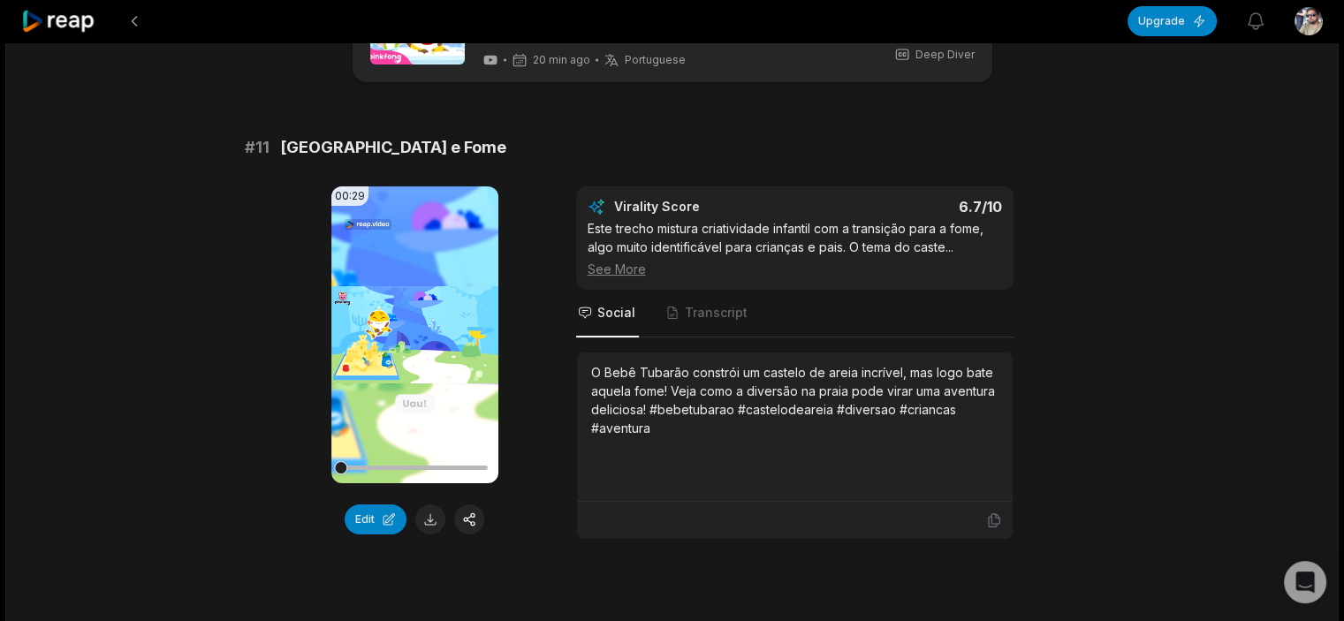
scroll to position [0, 0]
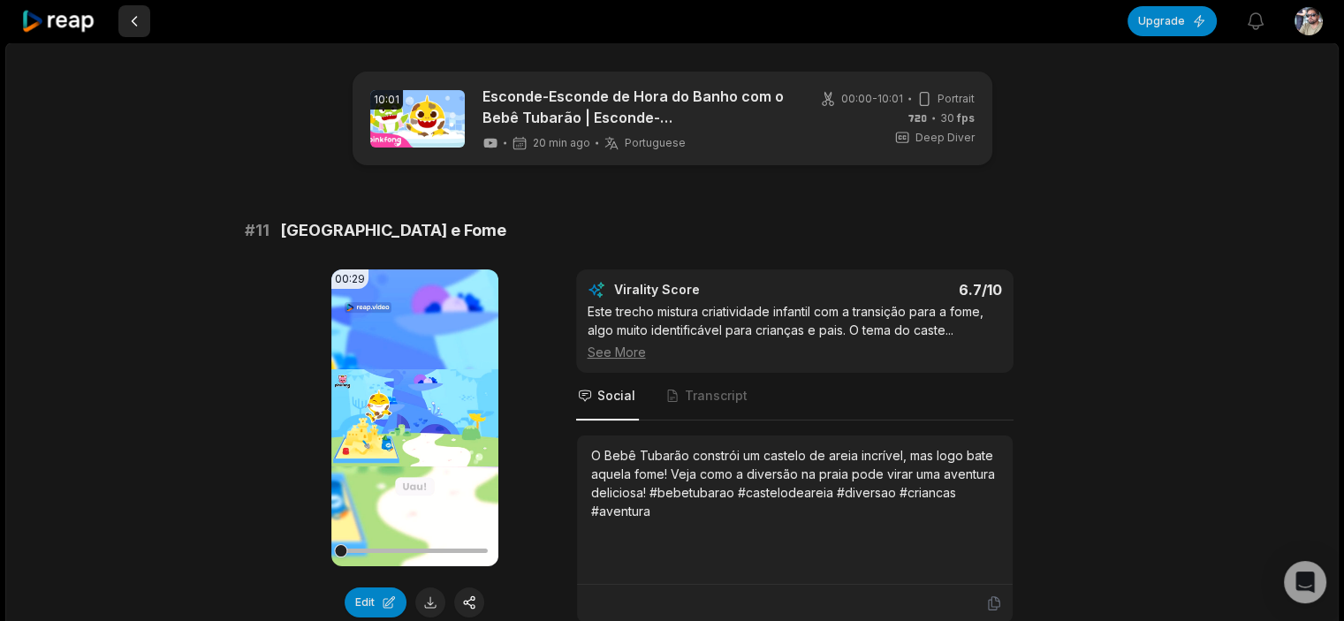
click at [134, 13] on button at bounding box center [134, 21] width 32 height 32
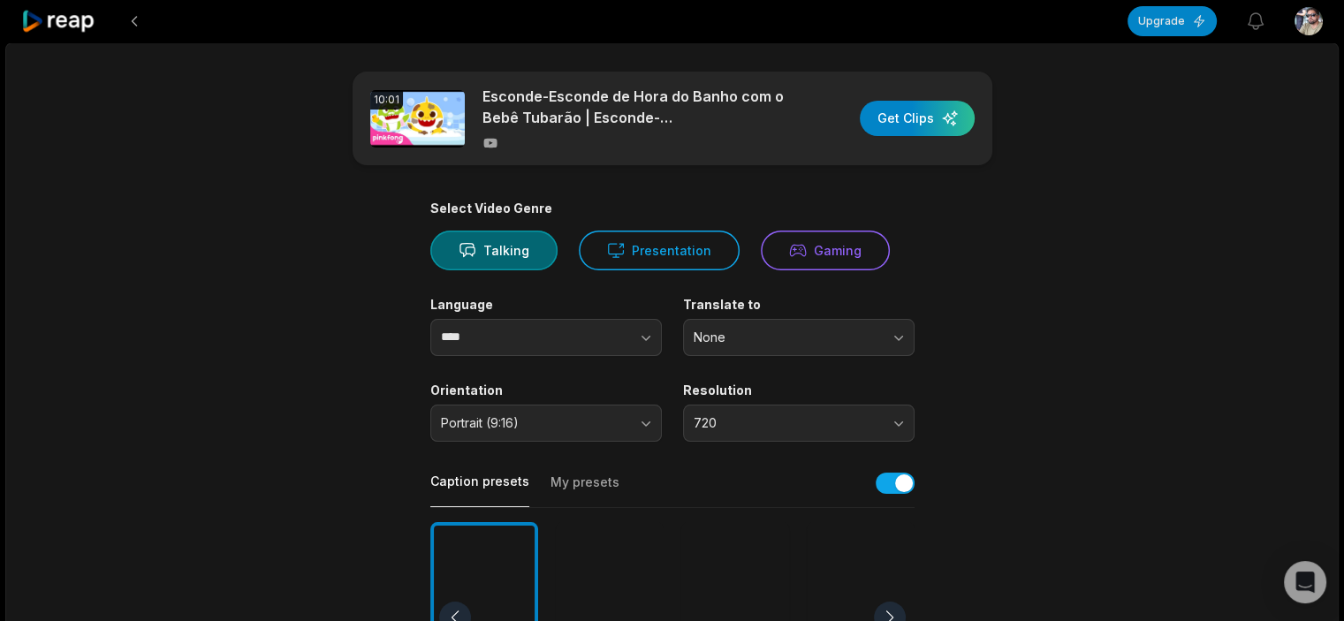
click at [134, 13] on button at bounding box center [134, 21] width 32 height 32
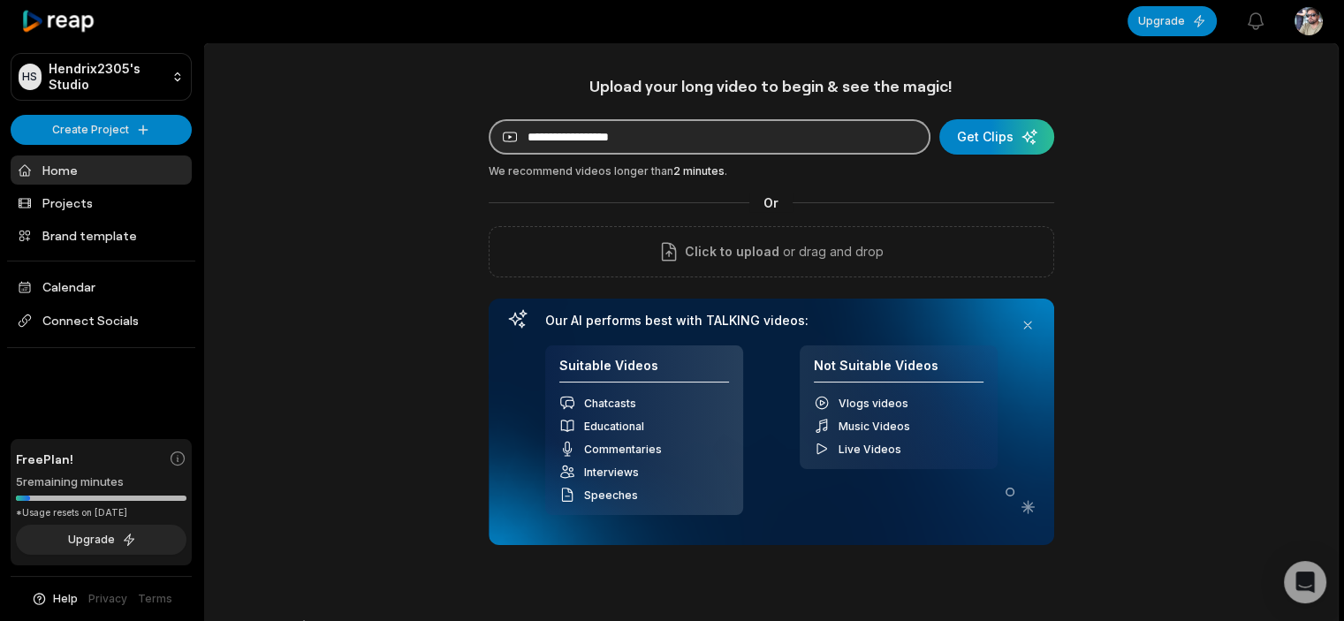
click at [611, 146] on input at bounding box center [709, 136] width 442 height 35
paste input "**********"
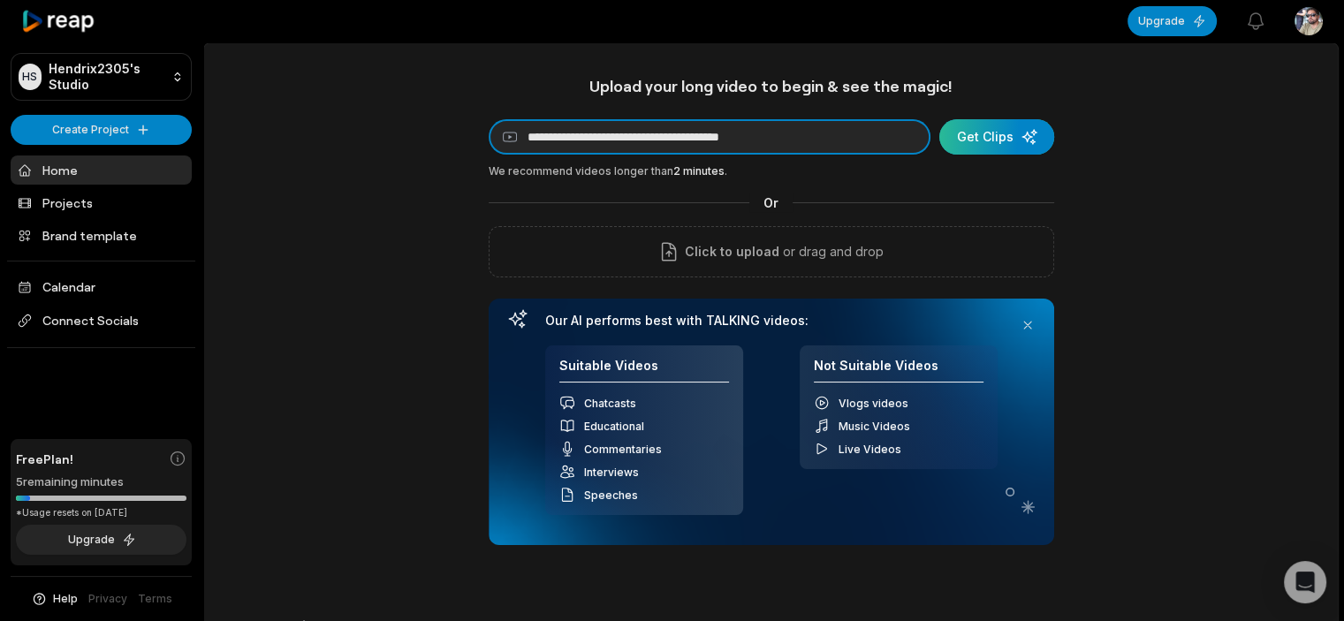
type input "**********"
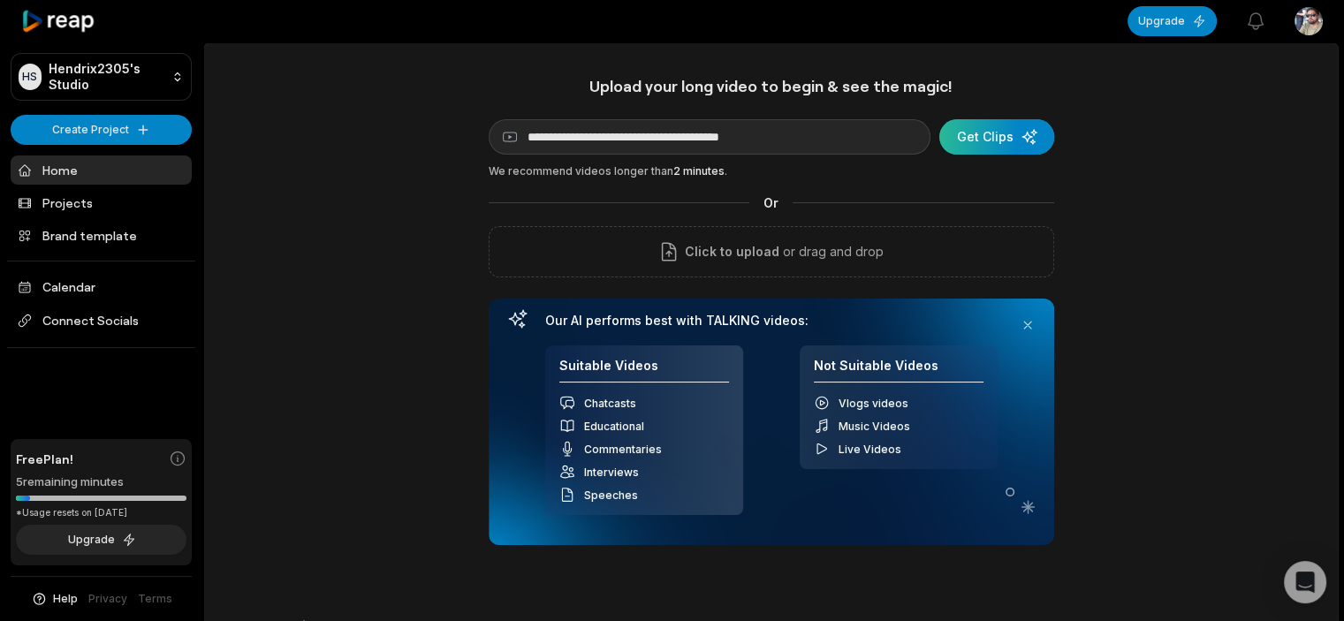
click at [993, 137] on div "submit" at bounding box center [996, 136] width 115 height 35
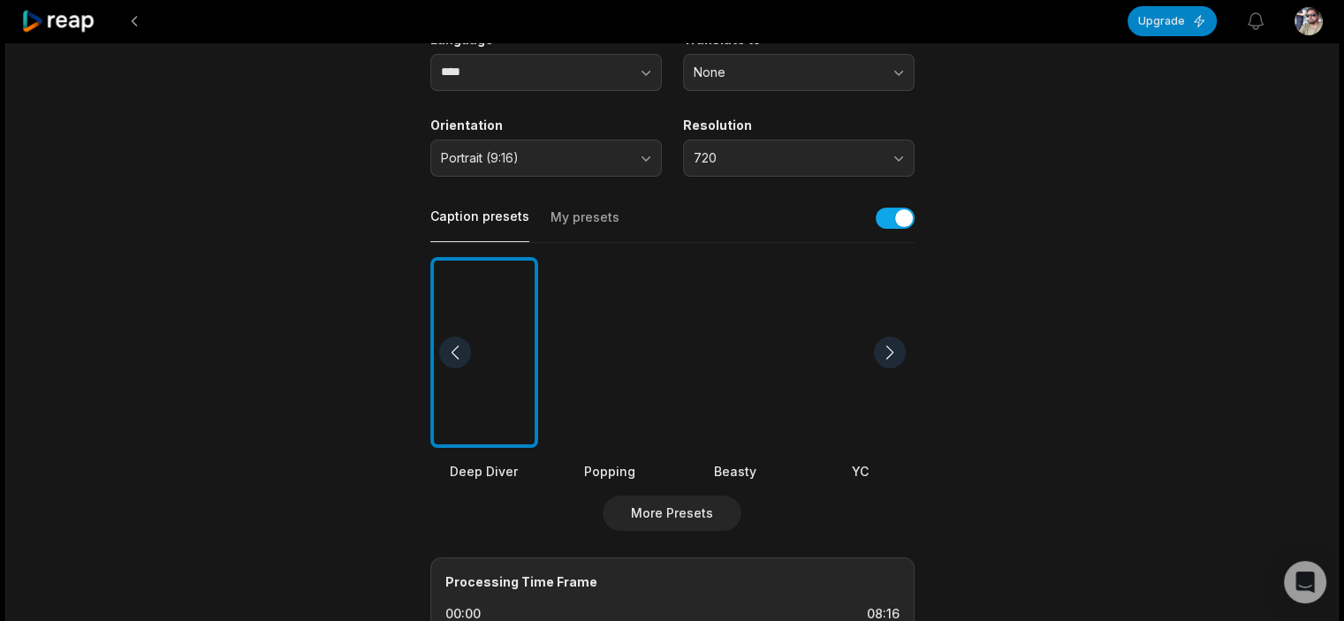
scroll to position [658, 0]
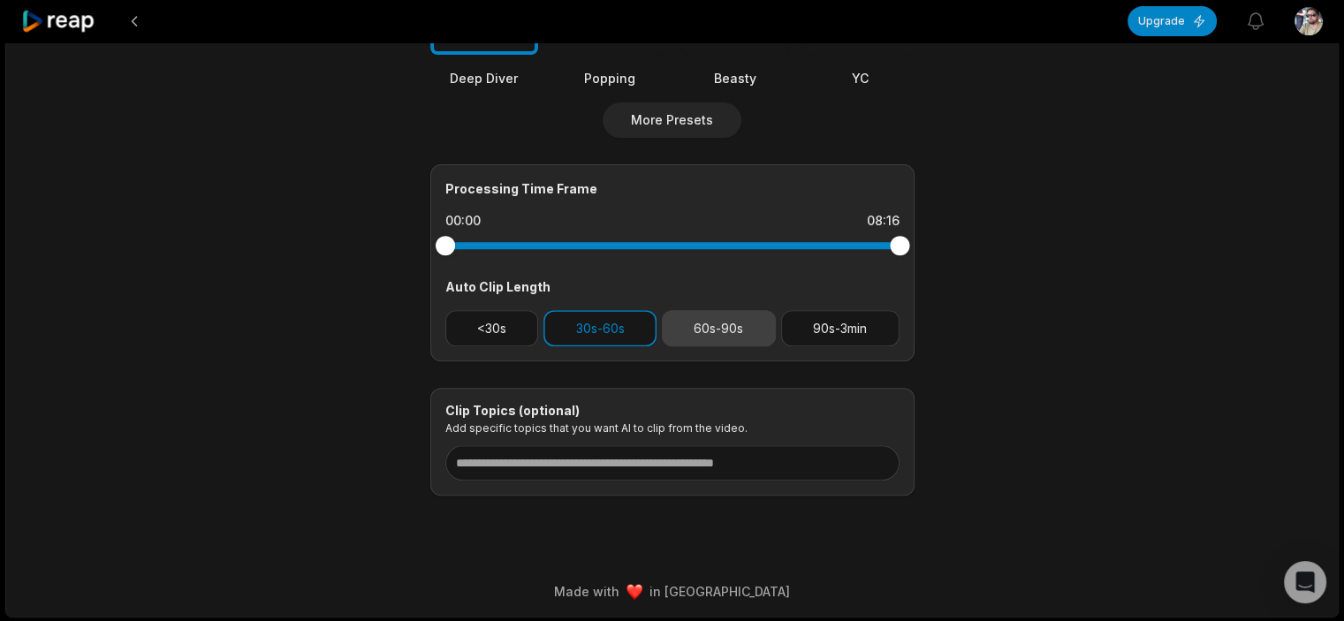
click at [701, 328] on button "60s-90s" at bounding box center [719, 328] width 114 height 36
click at [693, 339] on button "60s-90s" at bounding box center [719, 328] width 114 height 36
click at [710, 322] on button "60s-90s" at bounding box center [719, 328] width 114 height 36
click at [617, 337] on button "30s-60s" at bounding box center [599, 328] width 113 height 36
click at [702, 329] on button "60s-90s" at bounding box center [719, 328] width 114 height 36
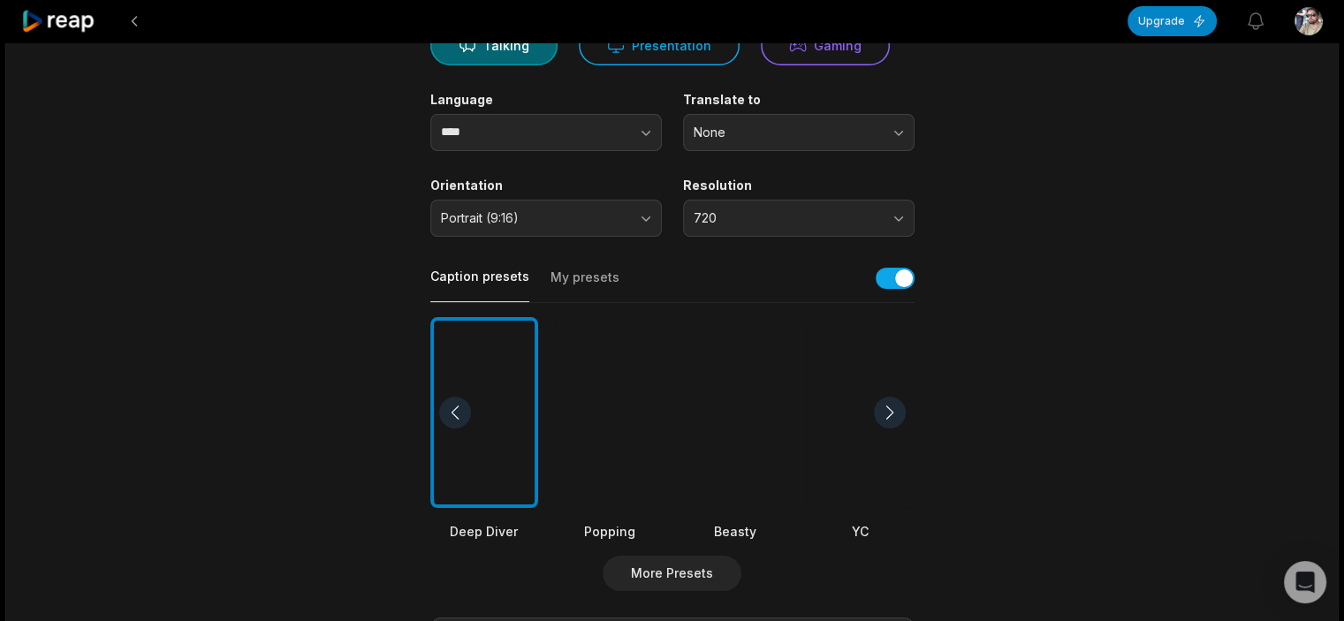
scroll to position [0, 0]
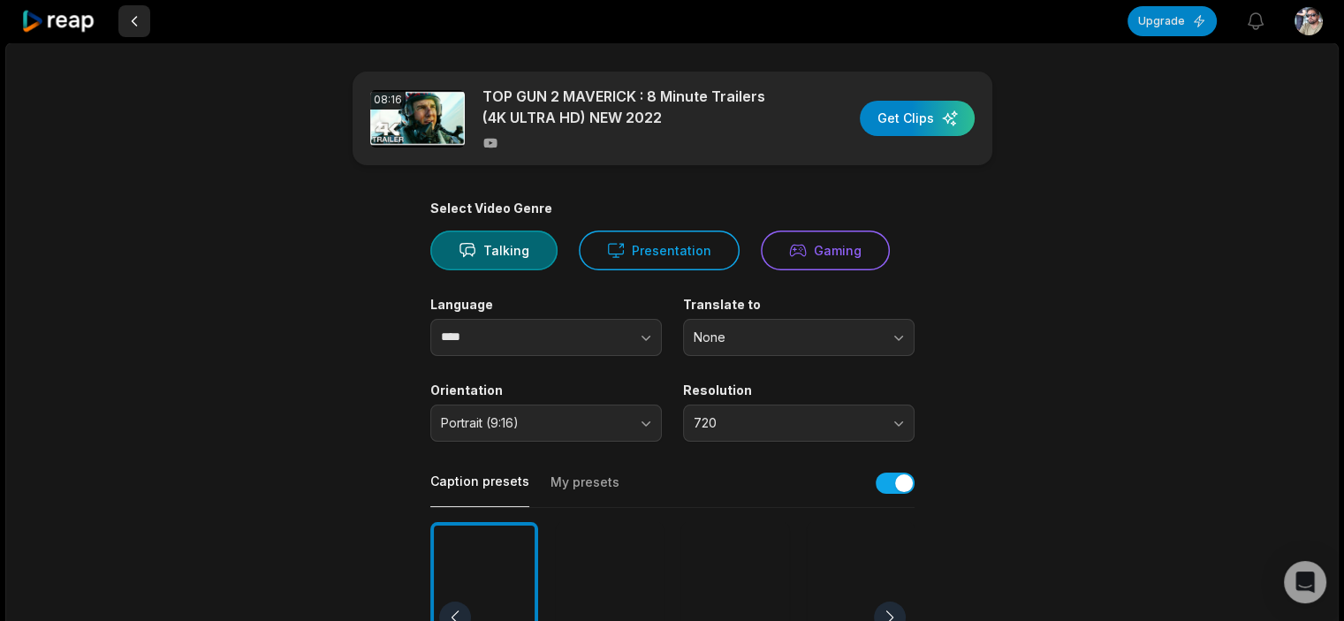
click at [140, 19] on button at bounding box center [134, 21] width 32 height 32
